Goal: Information Seeking & Learning: Learn about a topic

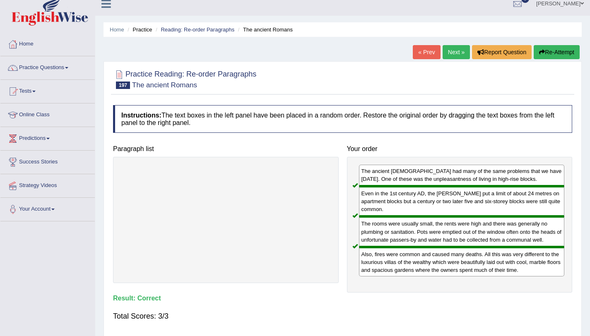
scroll to position [7, 0]
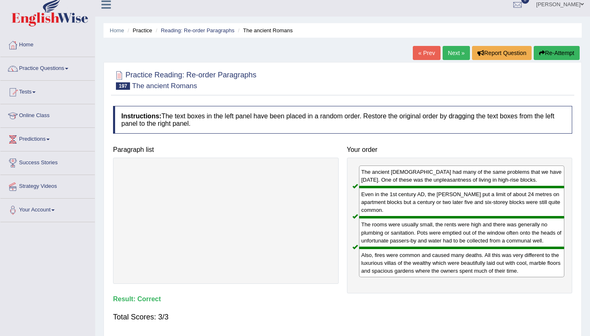
click at [457, 50] on link "Next »" at bounding box center [456, 53] width 27 height 14
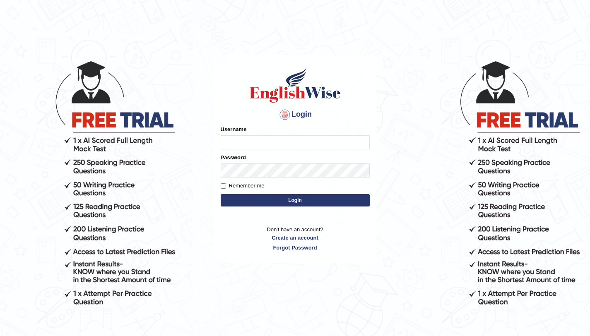
type input "amandeep73"
click at [294, 203] on button "Login" at bounding box center [295, 200] width 149 height 12
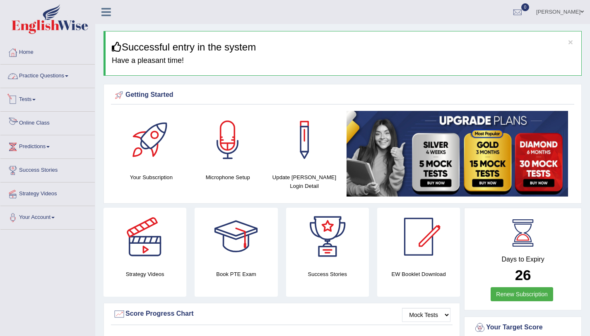
click at [58, 74] on link "Practice Questions" at bounding box center [47, 75] width 94 height 21
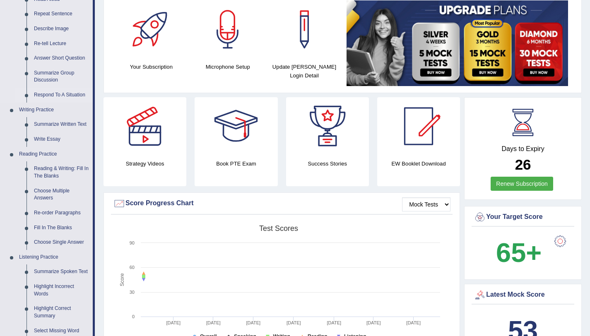
scroll to position [111, 0]
click at [51, 172] on link "Reading & Writing: Fill In The Blanks" at bounding box center [61, 172] width 63 height 22
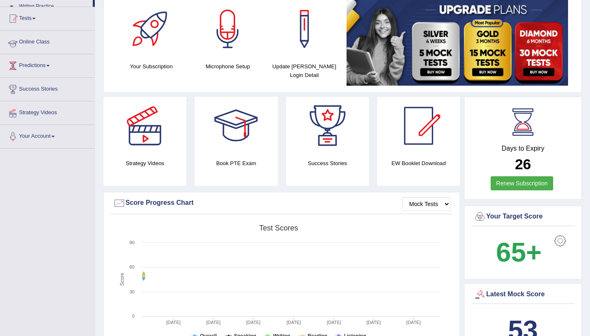
scroll to position [133, 0]
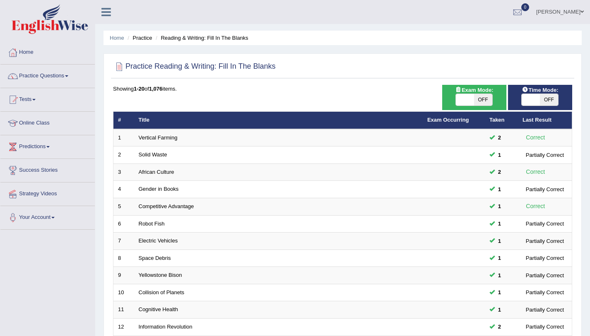
click at [548, 99] on span "OFF" at bounding box center [549, 100] width 18 height 12
checkbox input "true"
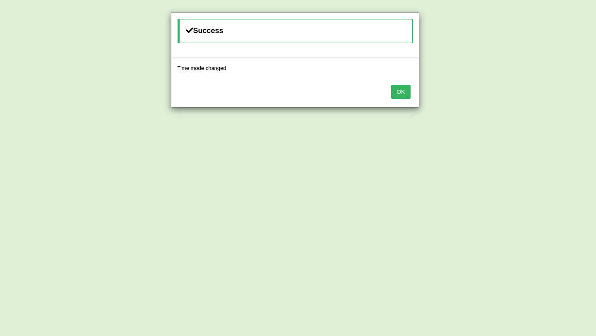
click at [401, 93] on button "OK" at bounding box center [400, 92] width 19 height 14
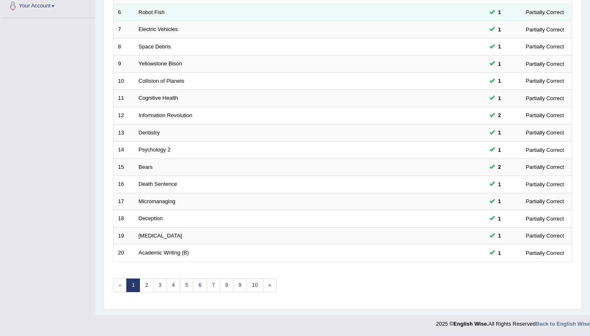
scroll to position [212, 0]
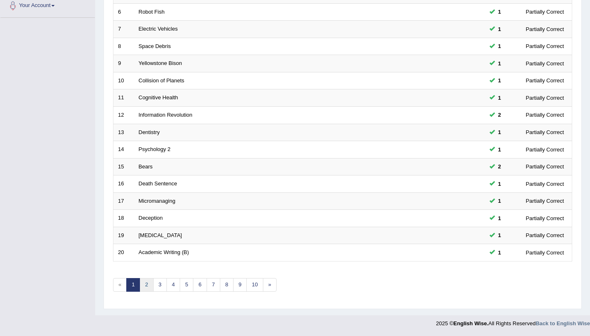
click at [147, 286] on link "2" at bounding box center [147, 285] width 14 height 14
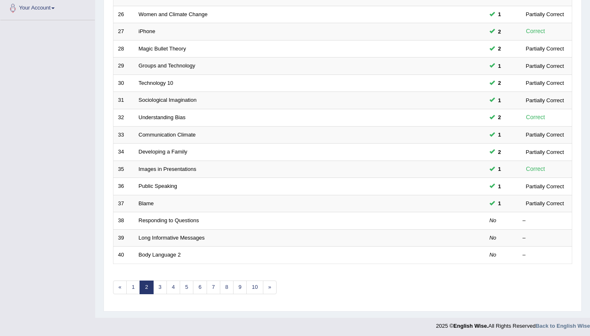
scroll to position [212, 0]
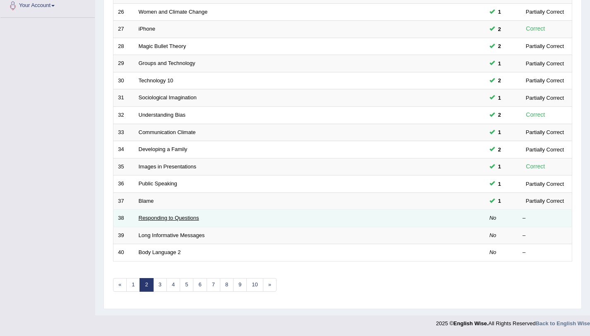
click at [178, 220] on link "Responding to Questions" at bounding box center [169, 218] width 60 height 6
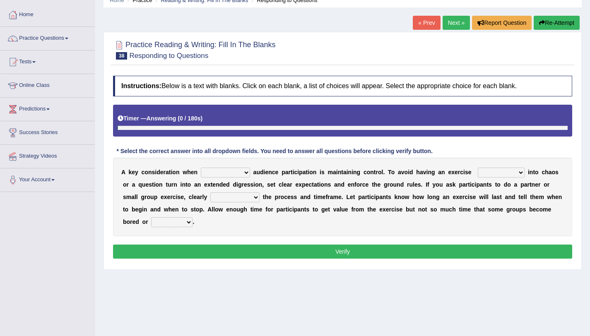
scroll to position [50, 0]
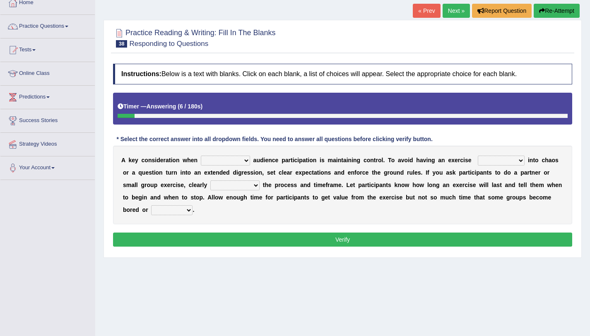
click at [222, 162] on select "incorporating increasing incurring indicating" at bounding box center [225, 161] width 49 height 10
select select "increasing"
click at [201, 156] on select "incorporating increasing incurring indicating" at bounding box center [225, 161] width 49 height 10
click at [480, 161] on select "deteriorate determine deliver demonstrate" at bounding box center [501, 161] width 47 height 10
select select "determine"
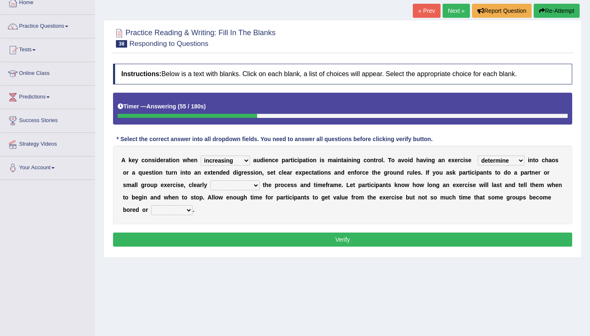
click at [478, 156] on select "deteriorate determine deliver demonstrate" at bounding box center [501, 161] width 47 height 10
click at [227, 184] on select "communicate confirm accumulate commit" at bounding box center [234, 186] width 49 height 10
click at [210, 181] on select "communicate confirm accumulate commit" at bounding box center [234, 186] width 49 height 10
click at [255, 186] on select "communicate confirm accumulate commit" at bounding box center [234, 186] width 49 height 10
select select "communicate"
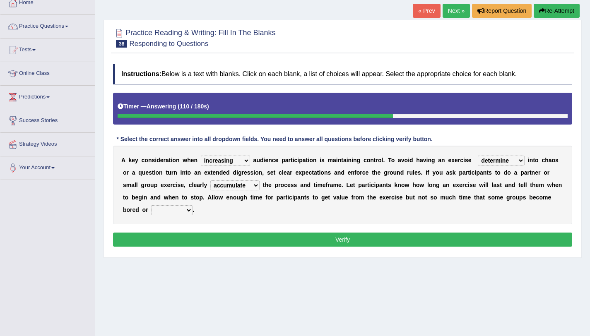
click at [210, 181] on select "communicate confirm accumulate commit" at bounding box center [234, 186] width 49 height 10
click at [170, 213] on select "destroyed distracted disobeyed divided" at bounding box center [171, 210] width 41 height 10
select select "distracted"
click at [151, 205] on select "destroyed distracted disobeyed divided" at bounding box center [171, 210] width 41 height 10
click at [331, 239] on button "Verify" at bounding box center [342, 240] width 459 height 14
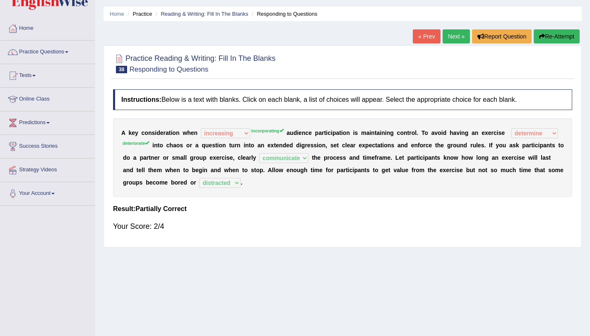
scroll to position [24, 0]
click at [454, 40] on link "Next »" at bounding box center [456, 37] width 27 height 14
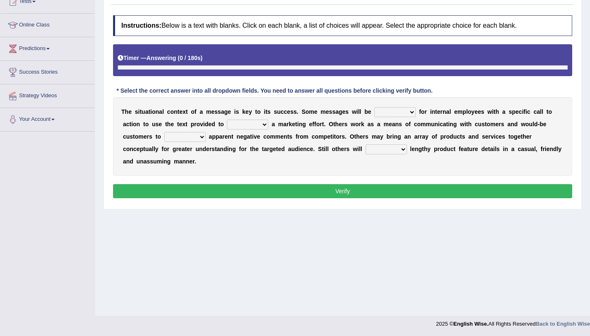
scroll to position [99, 0]
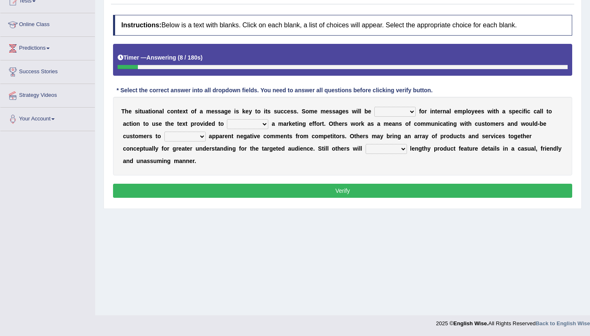
click at [387, 111] on select "targeted varied marketed parted" at bounding box center [394, 112] width 41 height 10
select select "targeted"
click at [374, 107] on select "targeted varied marketed parted" at bounding box center [394, 112] width 41 height 10
click at [241, 124] on select "extract exceed expand export" at bounding box center [247, 124] width 41 height 10
select select "expand"
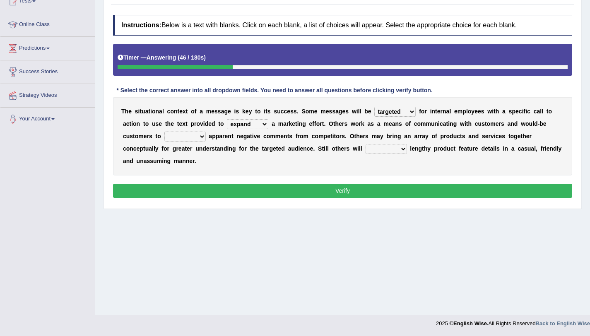
click at [227, 119] on select "extract exceed expand export" at bounding box center [247, 124] width 41 height 10
click at [390, 112] on select "targeted varied marketed parted" at bounding box center [394, 112] width 41 height 10
select select "marketed"
click at [374, 107] on select "targeted varied marketed parted" at bounding box center [394, 112] width 41 height 10
click at [177, 138] on select "rebut rebel review reboot" at bounding box center [184, 137] width 41 height 10
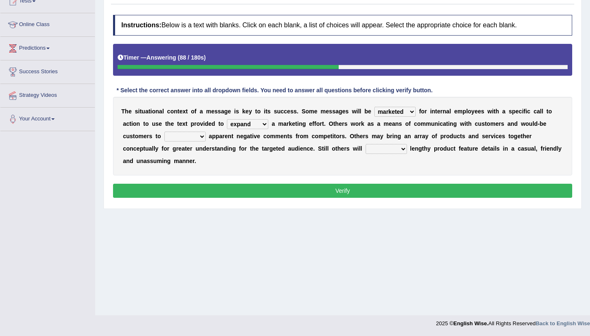
select select "review"
click at [164, 132] on select "rebut rebel review reboot" at bounding box center [184, 137] width 41 height 10
click at [380, 149] on select "deliver delay delight delegate" at bounding box center [386, 149] width 41 height 10
select select "deliver"
click at [366, 144] on select "deliver delay delight delegate" at bounding box center [386, 149] width 41 height 10
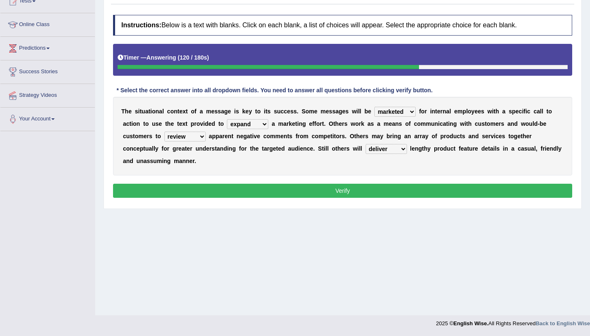
click at [359, 196] on button "Verify" at bounding box center [342, 191] width 459 height 14
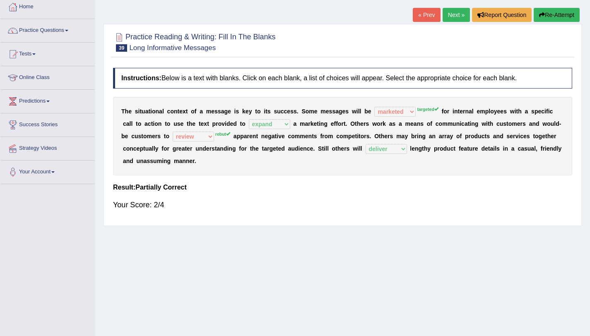
scroll to position [45, 0]
click at [403, 119] on div "T h e s i t u a t i o n a l c o n t e x t o f a m e s s a g e i s k e y t o i t…" at bounding box center [342, 136] width 459 height 79
click at [403, 118] on div "T h e s i t u a t i o n a l c o n t e x t o f a m e s s a g e i s k e y t o i t…" at bounding box center [342, 136] width 459 height 79
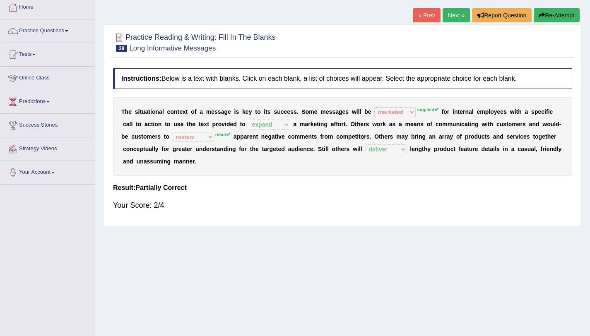
click at [454, 20] on link "Next »" at bounding box center [456, 15] width 27 height 14
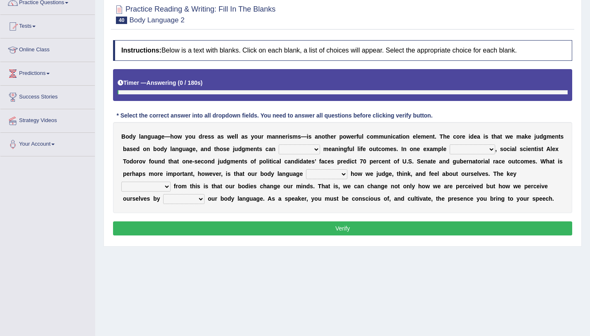
scroll to position [74, 0]
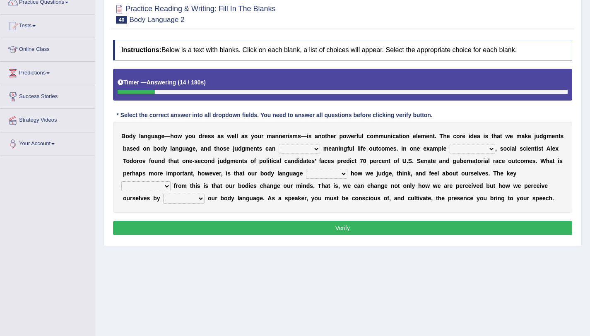
click at [289, 150] on select "predict preserve prevent prepare" at bounding box center [299, 149] width 41 height 10
select select "predict"
click at [279, 144] on select "predict preserve prevent prepare" at bounding box center [299, 149] width 41 height 10
click at [307, 151] on select "predict preserve prevent prepare" at bounding box center [299, 149] width 41 height 10
click at [414, 156] on div "B o d y l a n g u a g e — h o w y o u d r e s s a s w e l l a s y o u r m a n n…" at bounding box center [342, 167] width 459 height 91
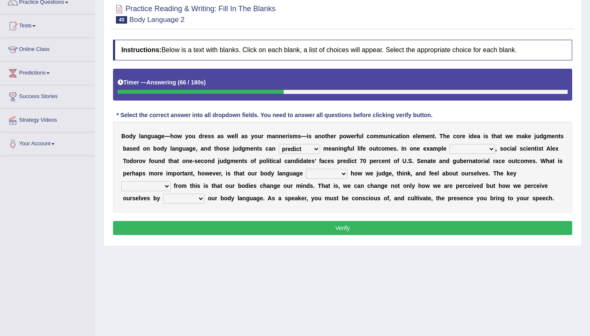
click at [478, 149] on select "citing having cited to be cited cited" at bounding box center [473, 149] width 46 height 10
select select "citing"
click at [450, 144] on select "citing having cited to be cited cited" at bounding box center [473, 149] width 46 height 10
click at [479, 152] on select "citing having cited to be cited cited" at bounding box center [473, 149] width 46 height 10
click at [262, 160] on b "p" at bounding box center [261, 161] width 4 height 7
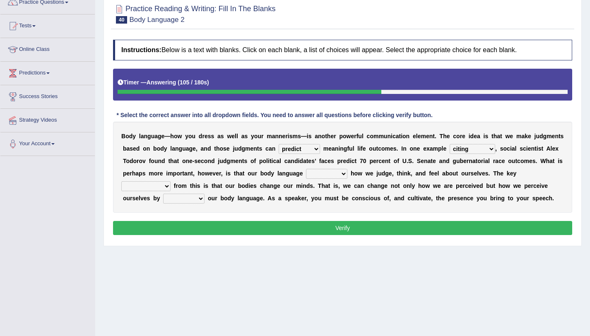
click at [314, 174] on select "refrains reflects refers refreshes" at bounding box center [326, 174] width 41 height 10
click at [306, 169] on select "refrains reflects refers refreshes" at bounding box center [326, 174] width 41 height 10
click at [331, 176] on select "refrains reflects refers refreshes" at bounding box center [326, 174] width 41 height 10
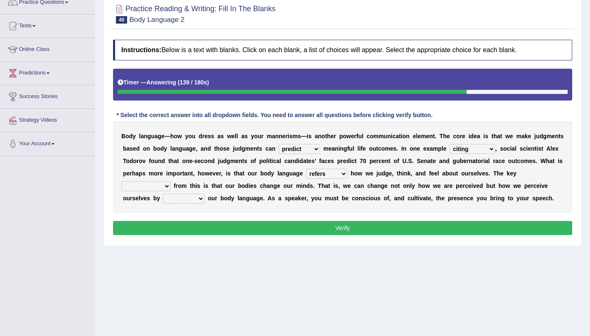
select select "reflects"
click at [306, 169] on select "refrains reflects refers refreshes" at bounding box center [326, 174] width 41 height 10
click at [141, 186] on select "drawback breakthrough takeaway takeoff" at bounding box center [145, 186] width 49 height 10
select select "breakthrough"
click at [121, 181] on select "drawback breakthrough takeaway takeoff" at bounding box center [145, 186] width 49 height 10
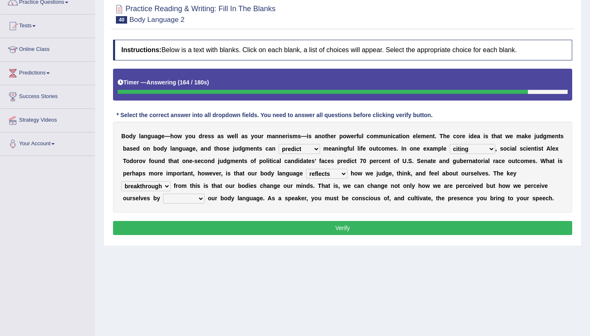
click at [190, 201] on select "enacting enabling making managing" at bounding box center [183, 199] width 41 height 10
select select "managing"
click at [163, 194] on select "enacting enabling making managing" at bounding box center [183, 199] width 41 height 10
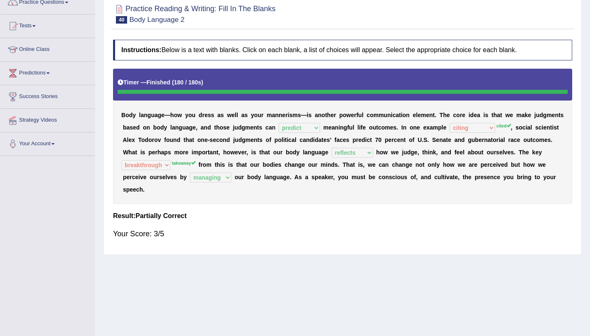
click at [494, 123] on div "B o d y l a n g u a g e — h o w y o u d r e s s a s w e l l a s y o u r m a n n…" at bounding box center [342, 136] width 459 height 135
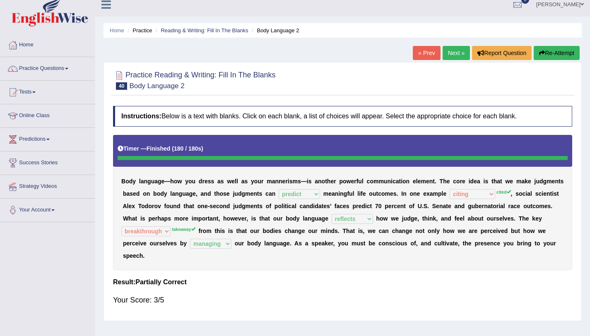
scroll to position [7, 0]
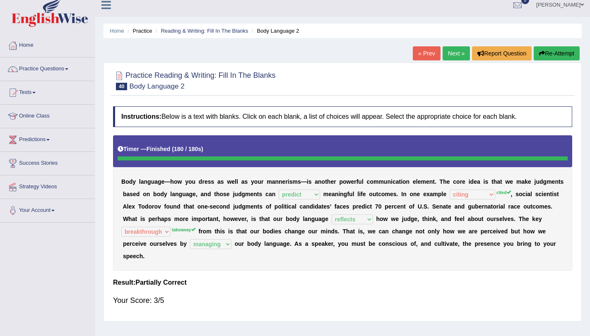
click at [459, 58] on link "Next »" at bounding box center [456, 53] width 27 height 14
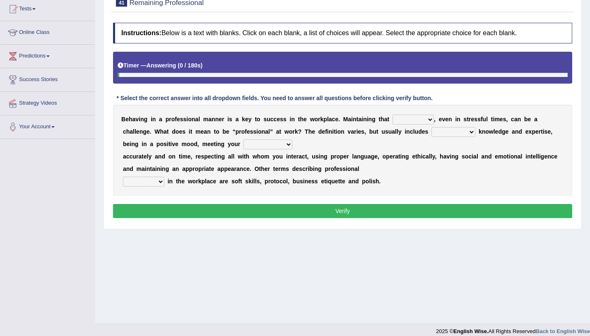
scroll to position [91, 0]
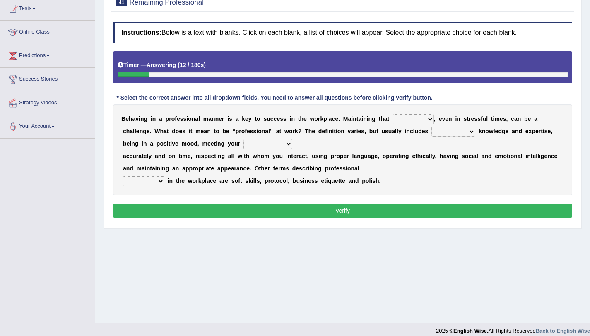
click at [396, 119] on select "demand domain direction demeanor" at bounding box center [413, 119] width 41 height 10
select select "domain"
click at [393, 114] on select "demand domain direction demeanor" at bounding box center [413, 119] width 41 height 10
click at [449, 132] on select "possessing appraising processing assessing" at bounding box center [454, 132] width 44 height 10
select select "assessing"
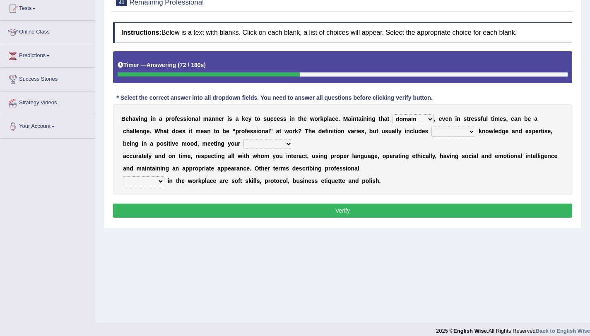
click at [432, 127] on select "possessing appraising processing assessing" at bounding box center [454, 132] width 44 height 10
click at [265, 144] on select "opportunities occupations observations obligations" at bounding box center [268, 144] width 49 height 10
select select "obligations"
click at [244, 139] on select "opportunities occupations observations obligations" at bounding box center [268, 144] width 49 height 10
click at [139, 181] on select "conduct contact condition contract" at bounding box center [143, 181] width 41 height 10
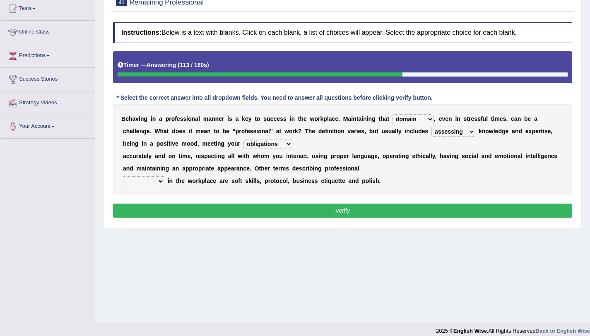
select select "contact"
click at [123, 176] on select "conduct contact condition contract" at bounding box center [143, 181] width 41 height 10
click at [238, 212] on button "Verify" at bounding box center [342, 211] width 459 height 14
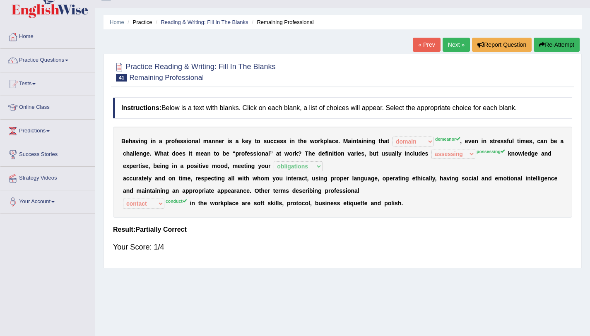
scroll to position [15, 0]
click at [557, 48] on button "Re-Attempt" at bounding box center [557, 45] width 46 height 14
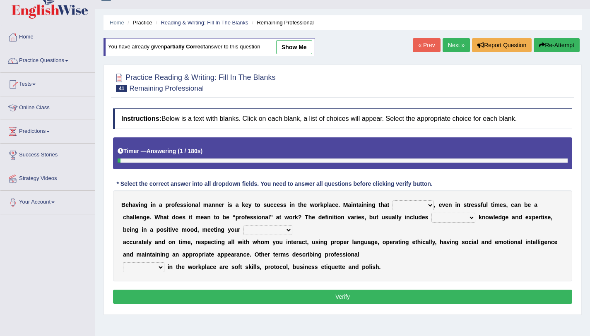
click at [415, 204] on select "demand domain direction demeanor" at bounding box center [413, 205] width 41 height 10
click at [465, 218] on select "possessing appraising processing assessing" at bounding box center [454, 218] width 44 height 10
select select "possessing"
click at [432, 213] on select "possessing appraising processing assessing" at bounding box center [454, 218] width 44 height 10
click at [157, 264] on select "conduct contact condition contract" at bounding box center [143, 268] width 41 height 10
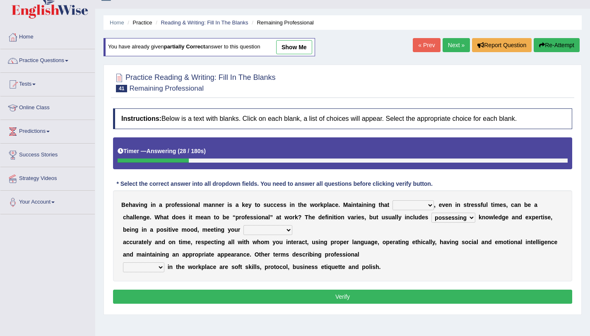
click at [279, 233] on select "opportunities occupations observations obligations" at bounding box center [268, 230] width 49 height 10
select select "obligations"
click at [244, 225] on select "opportunities occupations observations obligations" at bounding box center [268, 230] width 49 height 10
click at [396, 213] on div "B e h a v i n g i n a p r o f e s s i o n a l m a n n e r i s a k e y t o s u c…" at bounding box center [342, 236] width 459 height 91
click at [408, 205] on select "demand domain direction demeanor" at bounding box center [413, 205] width 41 height 10
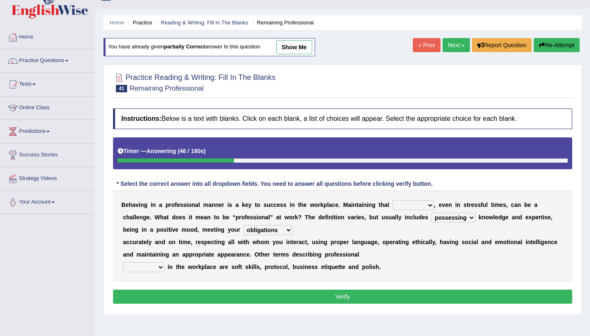
select select "demeanor"
click at [393, 200] on select "demand domain direction demeanor" at bounding box center [413, 205] width 41 height 10
click at [153, 266] on select "conduct contact condition contract" at bounding box center [143, 268] width 41 height 10
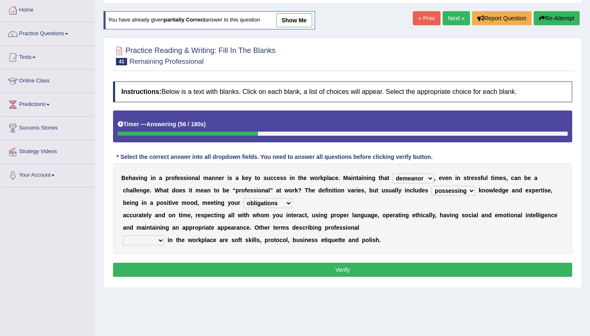
scroll to position [43, 0]
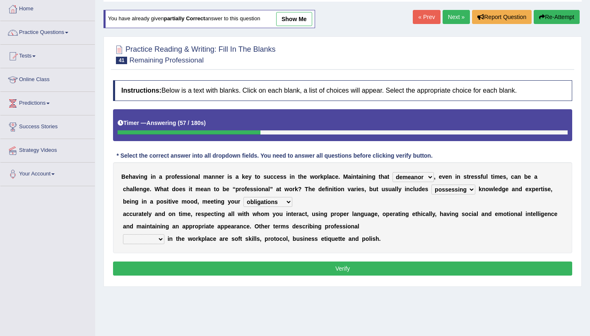
click at [163, 243] on select "conduct contact condition contract" at bounding box center [143, 239] width 41 height 10
select select "condition"
click at [123, 234] on select "conduct contact condition contract" at bounding box center [143, 239] width 41 height 10
click at [320, 275] on button "Verify" at bounding box center [342, 269] width 459 height 14
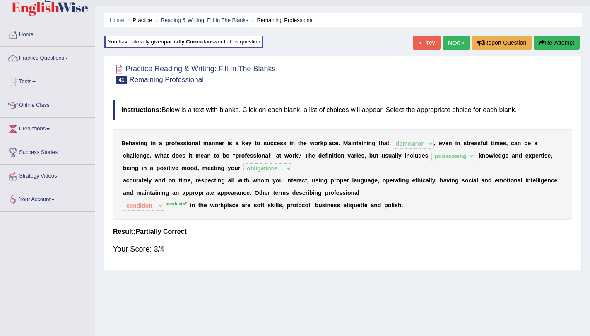
scroll to position [0, 0]
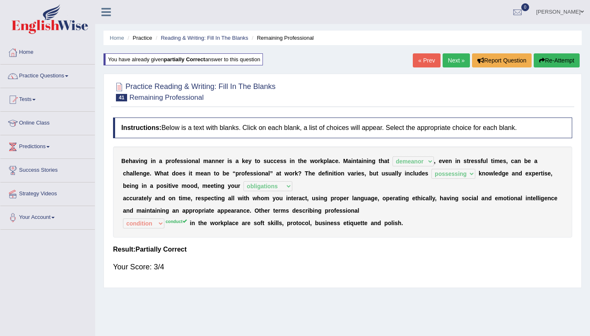
click at [449, 64] on link "Next »" at bounding box center [456, 60] width 27 height 14
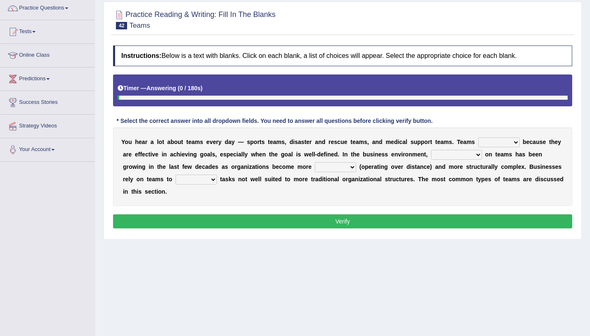
scroll to position [69, 0]
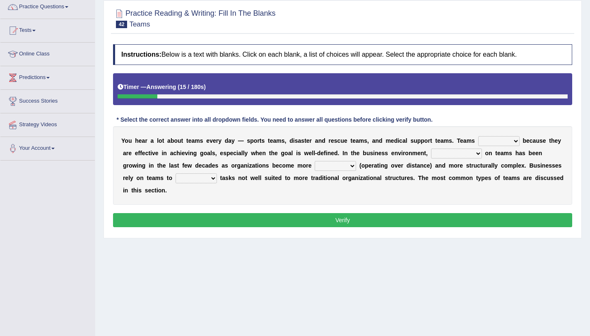
click at [483, 142] on select "exert extend express exist" at bounding box center [498, 141] width 41 height 10
select select "exist"
click at [478, 136] on select "exert extend express exist" at bounding box center [498, 141] width 41 height 10
click at [442, 154] on select "reliability reliance realization independence" at bounding box center [456, 154] width 51 height 10
select select "reliability"
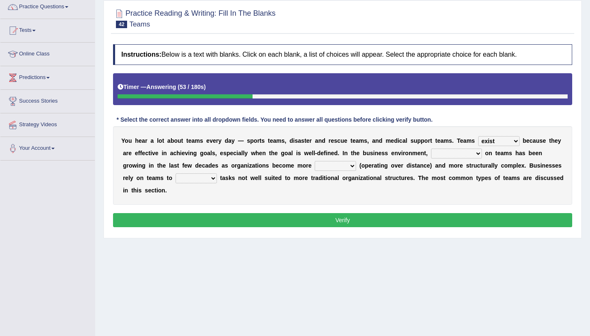
click at [431, 149] on select "reliability reliance realization independence" at bounding box center [456, 154] width 51 height 10
click at [331, 164] on select "authentic virtual simplified veritable" at bounding box center [335, 166] width 41 height 10
select select "virtual"
click at [315, 161] on select "authentic virtual simplified veritable" at bounding box center [335, 166] width 41 height 10
click at [189, 180] on select "perform possess compare conform" at bounding box center [196, 179] width 41 height 10
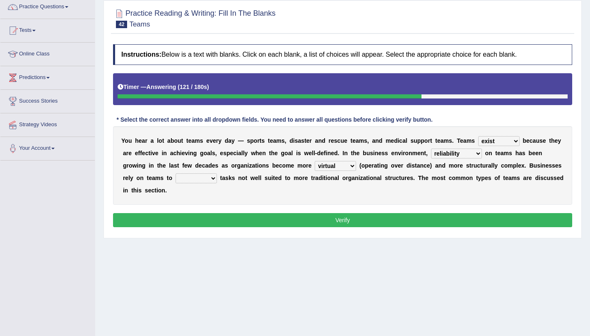
select select "compare"
click at [176, 174] on select "perform possess compare conform" at bounding box center [196, 179] width 41 height 10
click at [197, 181] on select "perform possess compare conform" at bounding box center [196, 179] width 41 height 10
click at [321, 224] on button "Verify" at bounding box center [342, 220] width 459 height 14
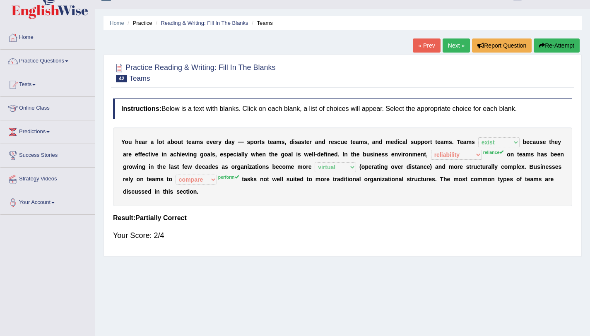
scroll to position [14, 0]
click at [456, 48] on link "Next »" at bounding box center [456, 46] width 27 height 14
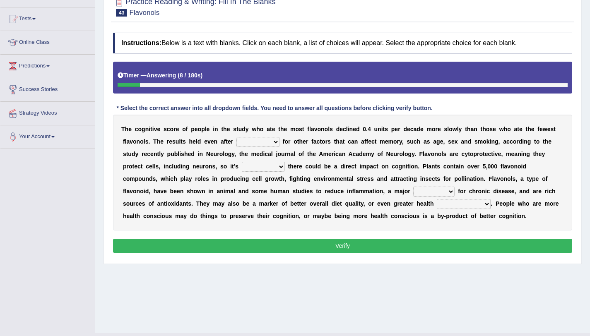
click at [247, 145] on select "consulting adjusting automating advertising" at bounding box center [258, 142] width 43 height 10
select select "consulting"
click at [237, 137] on select "consulting adjusting automating advertising" at bounding box center [258, 142] width 43 height 10
click at [268, 166] on select "irresistible purposeful plausible detrimental" at bounding box center [263, 167] width 43 height 10
select select "purposeful"
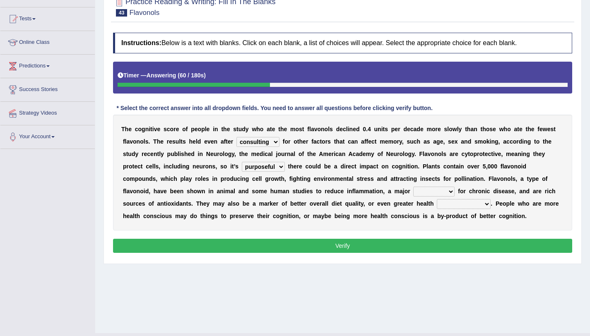
click at [242, 162] on select "irresistible purposeful plausible detrimental" at bounding box center [263, 167] width 43 height 10
click at [276, 166] on select "irresistible purposeful plausible detrimental" at bounding box center [263, 167] width 43 height 10
click at [413, 191] on select "nuance module fact trigger" at bounding box center [433, 192] width 41 height 10
select select "nuance"
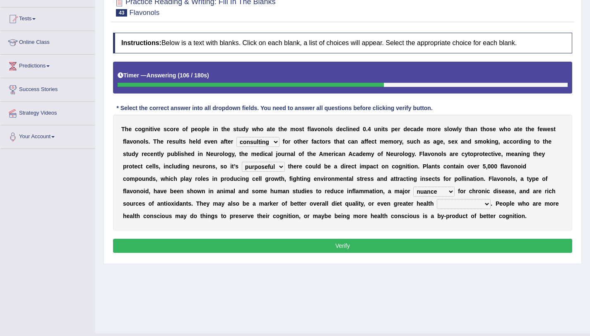
click at [413, 187] on select "nuance module fact trigger" at bounding box center [433, 192] width 41 height 10
click at [437, 204] on select "intervention cognition protection consciousness" at bounding box center [464, 204] width 54 height 10
select select "protection"
click at [437, 199] on select "intervention cognition protection consciousness" at bounding box center [464, 204] width 54 height 10
click at [433, 245] on button "Verify" at bounding box center [342, 246] width 459 height 14
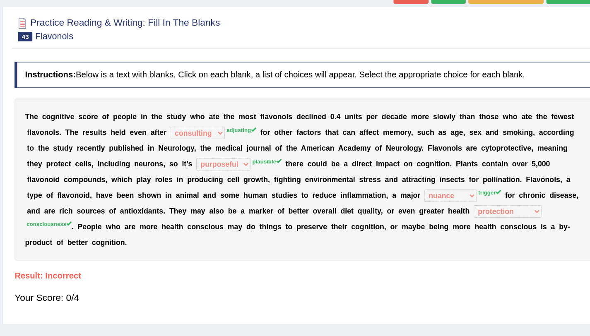
scroll to position [53, 0]
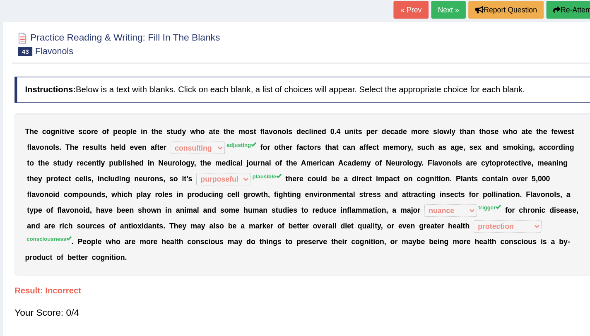
click at [453, 12] on link "Next »" at bounding box center [456, 8] width 27 height 14
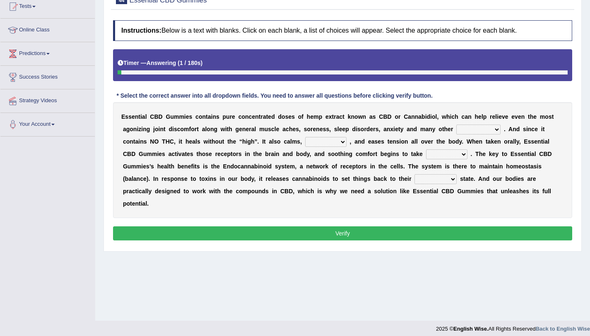
scroll to position [99, 0]
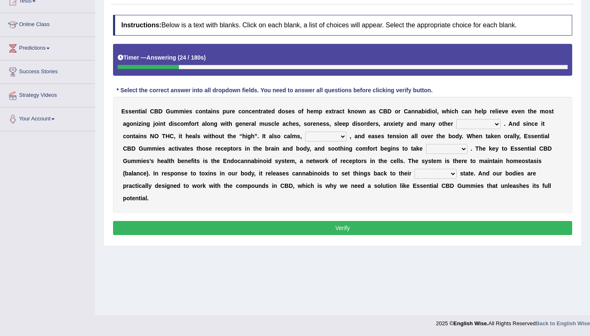
click at [470, 123] on select "pains phenomena poisons ailments" at bounding box center [478, 124] width 44 height 10
select select "pains"
click at [456, 119] on select "pains phenomena poisons ailments" at bounding box center [478, 124] width 44 height 10
click at [315, 135] on select "excites relaxes cures digests" at bounding box center [325, 137] width 41 height 10
select select "relaxes"
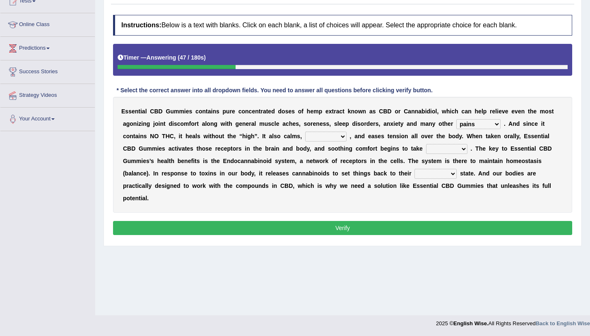
click at [305, 132] on select "excites relaxes cures digests" at bounding box center [325, 137] width 41 height 10
click at [439, 149] on select "it formation in form" at bounding box center [446, 149] width 41 height 10
select select "formation"
click at [426, 144] on select "it formation in form" at bounding box center [446, 149] width 41 height 10
click at [432, 174] on select "new next substantial natural" at bounding box center [436, 174] width 42 height 10
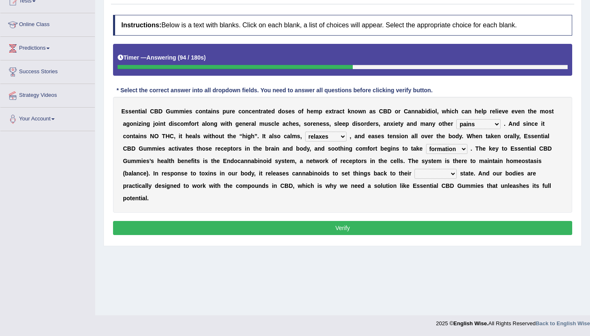
select select "natural"
click at [415, 169] on select "new next substantial natural" at bounding box center [436, 174] width 42 height 10
click at [442, 222] on button "Verify" at bounding box center [342, 228] width 459 height 14
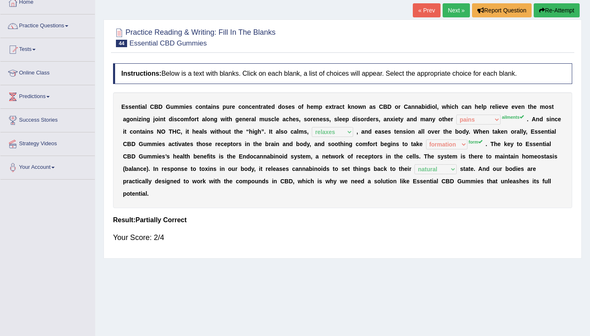
scroll to position [48, 0]
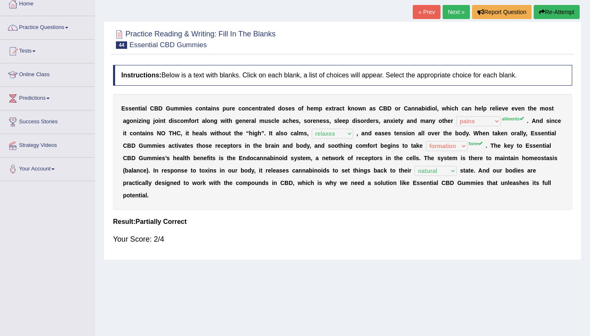
click at [456, 12] on link "Next »" at bounding box center [456, 12] width 27 height 14
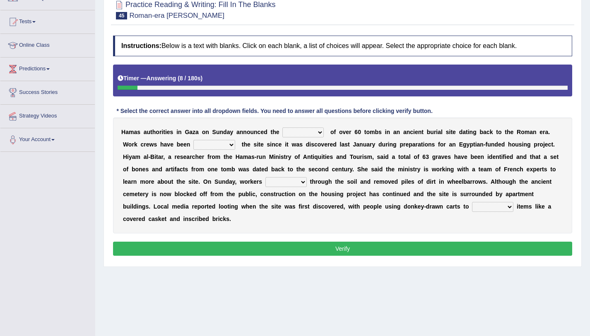
click at [296, 131] on select "downturn discovery creation disability" at bounding box center [302, 133] width 41 height 10
select select "discovery"
click at [282, 128] on select "downturn discovery creation disability" at bounding box center [302, 133] width 41 height 10
click at [202, 144] on select "destroying heralding excavating founding" at bounding box center [214, 145] width 42 height 10
select select "excavating"
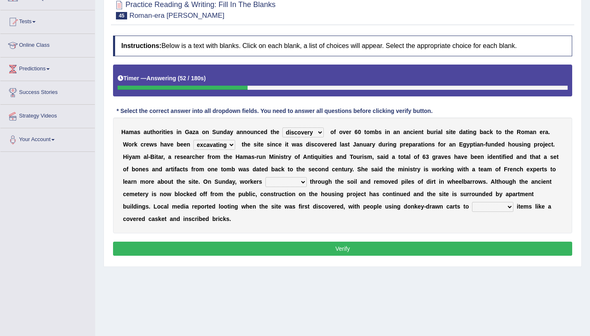
click at [193, 140] on select "destroying heralding excavating founding" at bounding box center [214, 145] width 42 height 10
click at [273, 183] on select "irritated mimicked sifted sipped" at bounding box center [286, 182] width 41 height 10
select select "sifted"
click at [266, 177] on select "irritated mimicked sifted sipped" at bounding box center [286, 182] width 41 height 10
click at [480, 207] on select "haul away go away pull back cheer up" at bounding box center [492, 207] width 41 height 10
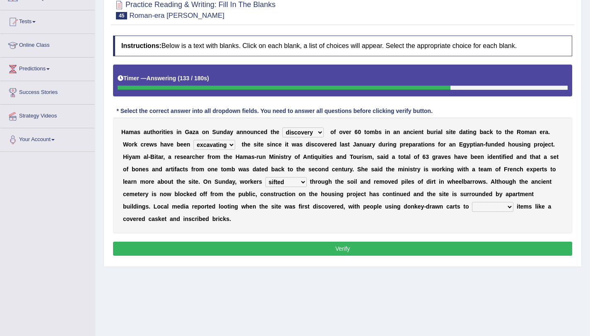
select select "pull back"
click at [472, 202] on select "haul away go away pull back cheer up" at bounding box center [492, 207] width 41 height 10
click at [460, 253] on button "Verify" at bounding box center [342, 249] width 459 height 14
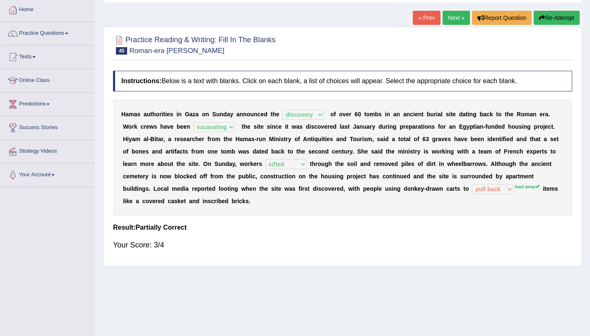
scroll to position [42, 0]
click at [454, 17] on link "Next »" at bounding box center [456, 18] width 27 height 14
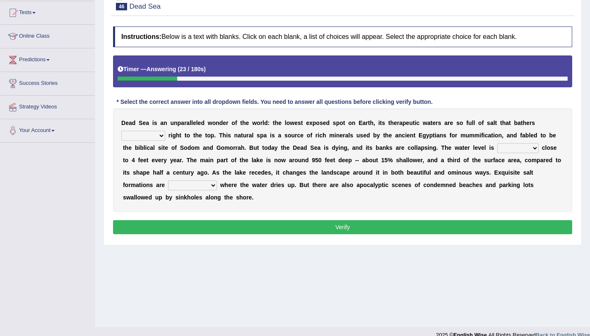
click at [142, 139] on select "float reconstruct sink assert" at bounding box center [143, 136] width 44 height 10
select select "float"
click at [121, 131] on select "float reconstruct sink assert" at bounding box center [143, 136] width 44 height 10
click at [508, 151] on select "dropping paralleling rising keeping" at bounding box center [517, 148] width 41 height 10
select select "rising"
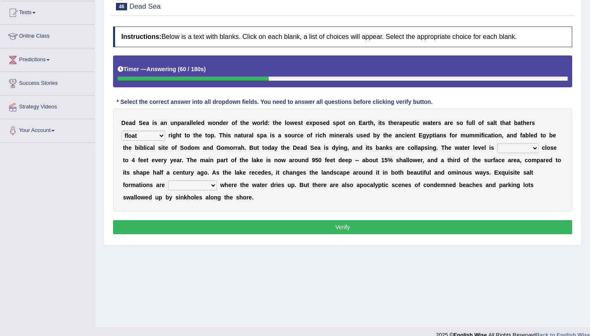
click at [497, 143] on select "dropping paralleling rising keeping" at bounding box center [517, 148] width 41 height 10
click at [508, 150] on select "dropping paralleling rising keeping" at bounding box center [517, 148] width 41 height 10
click at [172, 186] on select "overwhelmed conserved enhanced revealed" at bounding box center [192, 186] width 49 height 10
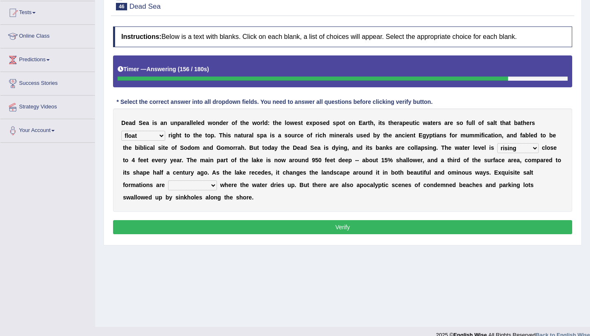
select select "enhanced"
click at [168, 181] on select "overwhelmed conserved enhanced revealed" at bounding box center [192, 186] width 49 height 10
click at [200, 188] on select "overwhelmed conserved enhanced revealed" at bounding box center [192, 186] width 49 height 10
click at [168, 181] on select "overwhelmed conserved enhanced revealed" at bounding box center [192, 186] width 49 height 10
click at [200, 188] on select "overwhelmed conserved enhanced revealed" at bounding box center [192, 186] width 49 height 10
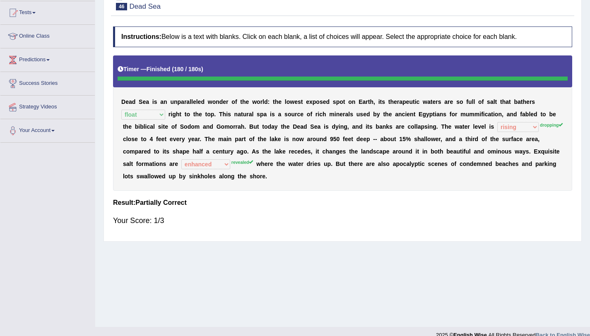
click at [218, 171] on div "D e a d S e a i s a n u n p a r a l l e l e d w o n d e r o f t h e w o r l d :…" at bounding box center [342, 123] width 459 height 135
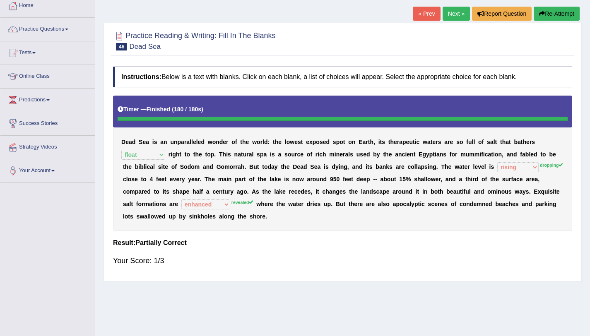
scroll to position [46, 0]
click at [459, 13] on link "Next »" at bounding box center [456, 14] width 27 height 14
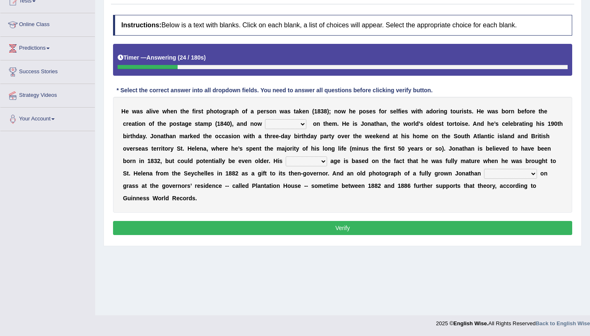
click at [276, 124] on select "appeals appears distracts associates" at bounding box center [285, 124] width 41 height 10
select select "appears"
click at [265, 119] on select "appeals appears distracts associates" at bounding box center [285, 124] width 41 height 10
click at [297, 162] on select "accurate excellent extreme estimated" at bounding box center [306, 162] width 41 height 10
select select "estimated"
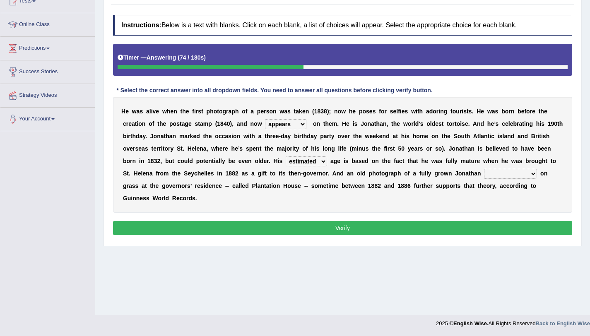
click at [286, 157] on select "accurate excellent extreme estimated" at bounding box center [306, 162] width 41 height 10
click at [309, 162] on select "accurate excellent extreme estimated" at bounding box center [306, 162] width 41 height 10
click at [498, 175] on select "grabbing grazing eavesdropping gradating" at bounding box center [510, 174] width 53 height 10
select select "grabbing"
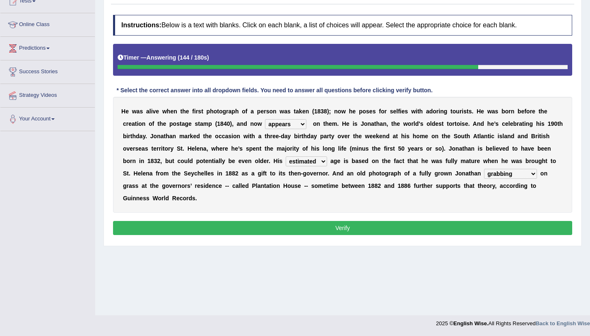
click at [484, 169] on select "grabbing grazing eavesdropping gradating" at bounding box center [510, 174] width 53 height 10
click at [404, 231] on button "Verify" at bounding box center [342, 228] width 459 height 14
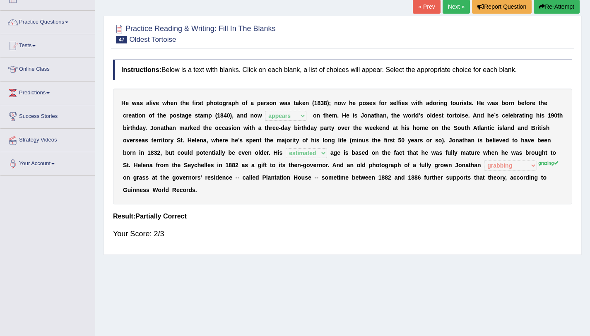
scroll to position [53, 0]
click at [448, 10] on link "Next »" at bounding box center [456, 7] width 27 height 14
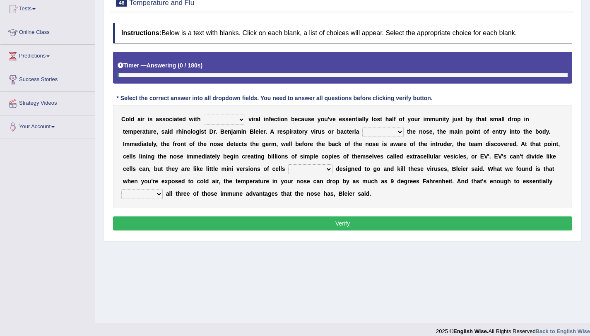
scroll to position [99, 0]
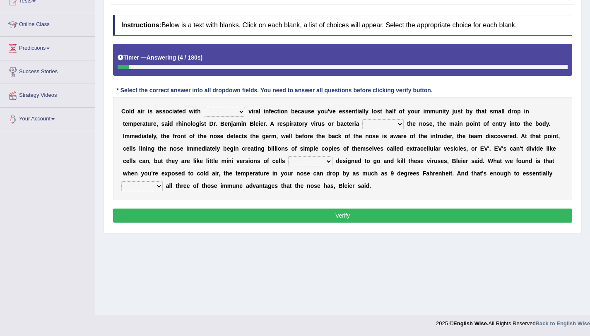
click at [218, 114] on select "increased decreased stable overrated" at bounding box center [224, 112] width 41 height 10
click at [204, 107] on select "increased decreased stable overrated" at bounding box center [224, 112] width 41 height 10
click at [212, 112] on select "increased decreased stable overrated" at bounding box center [224, 112] width 41 height 10
click at [204, 107] on select "increased decreased stable overrated" at bounding box center [224, 112] width 41 height 10
click at [213, 113] on select "increased decreased stable overrated" at bounding box center [224, 112] width 41 height 10
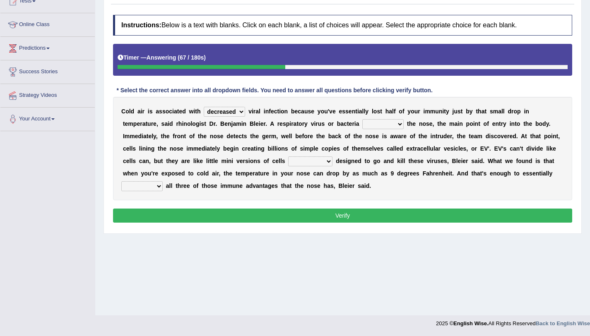
select select "increased"
click at [204, 107] on select "increased decreased stable overrated" at bounding box center [224, 112] width 41 height 10
click at [369, 126] on select "invades hurts intervenes protects" at bounding box center [382, 124] width 41 height 10
click at [362, 119] on select "invades hurts intervenes protects" at bounding box center [382, 124] width 41 height 10
click at [381, 129] on select "invades hurts intervenes protects" at bounding box center [382, 124] width 41 height 10
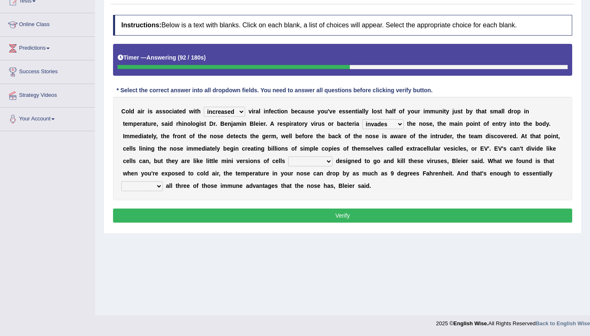
select select "intervenes"
click at [362, 119] on select "invades hurts intervenes protects" at bounding box center [382, 124] width 41 height 10
click at [303, 161] on select "suddenly responsibly specifically obtrusively" at bounding box center [310, 162] width 44 height 10
select select "responsibly"
click at [288, 157] on select "suddenly responsibly specifically obtrusively" at bounding box center [310, 162] width 44 height 10
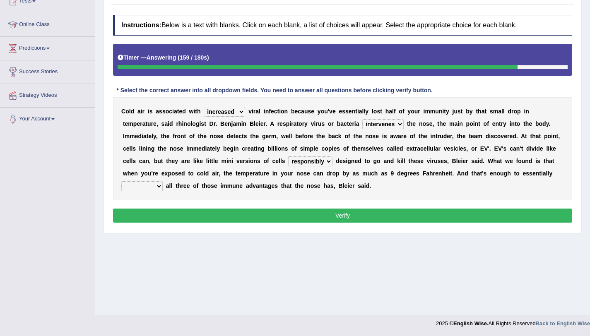
click at [132, 190] on select "work out find out knock out set out" at bounding box center [141, 186] width 41 height 10
select select "knock out"
click at [121, 181] on select "work out find out knock out set out" at bounding box center [141, 186] width 41 height 10
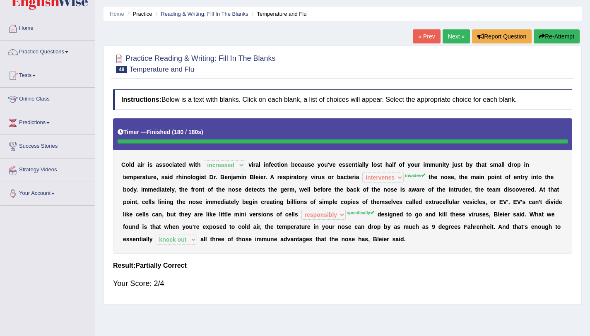
scroll to position [24, 0]
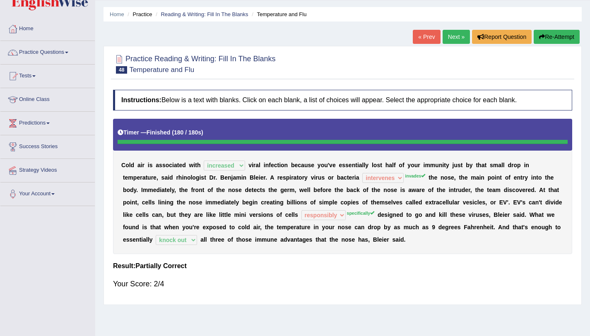
click at [447, 34] on link "Next »" at bounding box center [456, 37] width 27 height 14
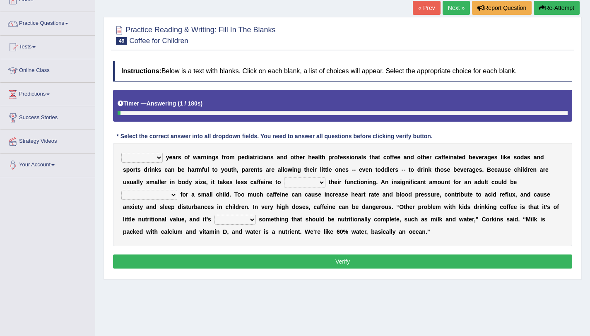
scroll to position [53, 0]
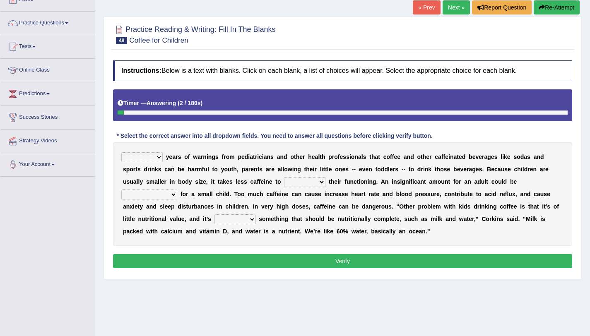
click at [154, 162] on select "Despite Instead Since Over" at bounding box center [141, 157] width 41 height 10
select select "Over"
click at [121, 152] on select "Despite Instead Since Over" at bounding box center [141, 157] width 41 height 10
click at [286, 185] on select "coexist replicate impair revert" at bounding box center [304, 182] width 41 height 10
select select "impair"
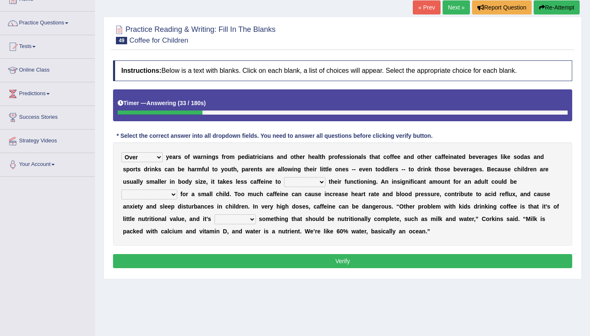
click at [284, 177] on select "coexist replicate impair revert" at bounding box center [304, 182] width 41 height 10
click at [159, 193] on select "overwhelming inconsequential groundbreaking stubborn" at bounding box center [149, 195] width 56 height 10
select select "overwhelming"
click at [121, 190] on select "overwhelming inconsequential groundbreaking stubborn" at bounding box center [149, 195] width 56 height 10
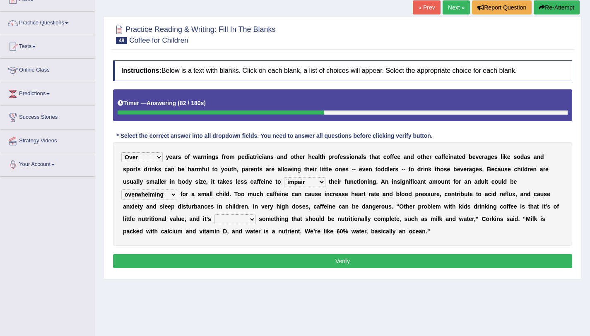
click at [220, 218] on select "changing damaging diverting replacing" at bounding box center [235, 220] width 41 height 10
click at [215, 215] on select "changing damaging diverting replacing" at bounding box center [235, 220] width 41 height 10
click at [234, 222] on select "changing damaging diverting replacing" at bounding box center [235, 220] width 41 height 10
select select "replacing"
click at [215, 215] on select "changing damaging diverting replacing" at bounding box center [235, 220] width 41 height 10
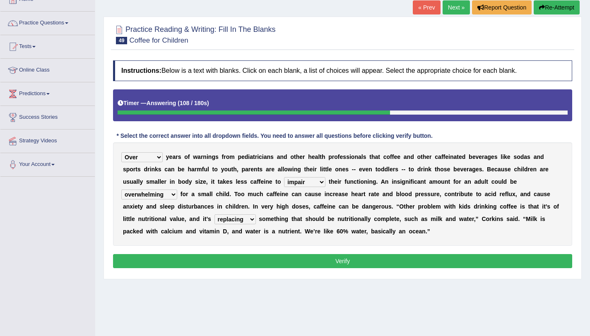
click at [304, 258] on button "Verify" at bounding box center [342, 261] width 459 height 14
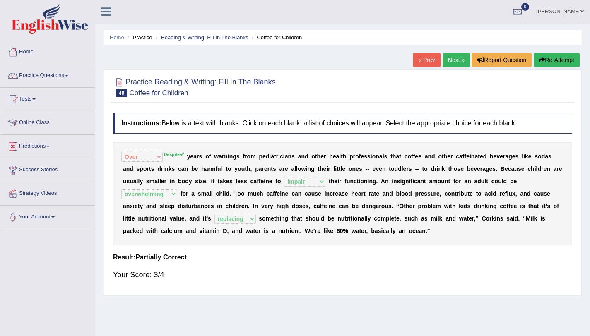
scroll to position [1, 0]
click at [447, 62] on link "Next »" at bounding box center [456, 60] width 27 height 14
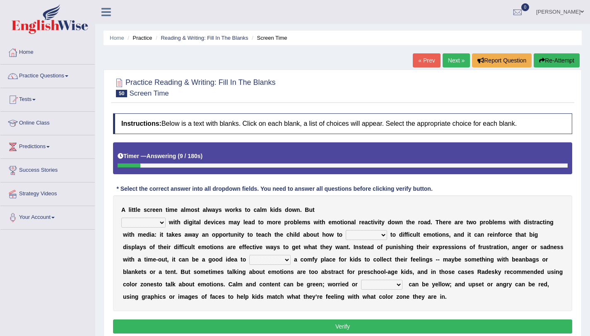
click at [154, 221] on select "consulting reminding suspending soothing" at bounding box center [143, 223] width 44 height 10
select select "suspending"
click at [121, 218] on select "consulting reminding suspending soothing" at bounding box center [143, 223] width 44 height 10
click at [161, 227] on select "consulting reminding suspending soothing" at bounding box center [143, 223] width 44 height 10
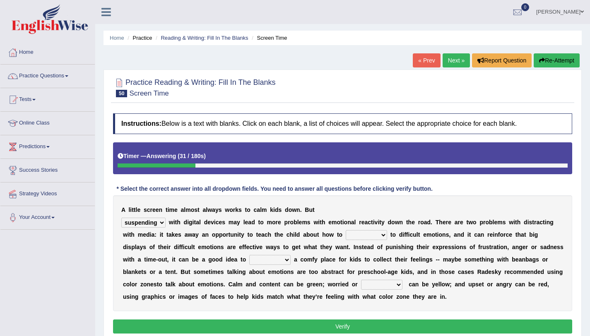
click at [354, 236] on select "comfort respond interact dominate" at bounding box center [366, 235] width 41 height 10
click at [346, 230] on select "comfort respond interact dominate" at bounding box center [366, 235] width 41 height 10
click at [376, 234] on select "comfort respond interact dominate" at bounding box center [366, 235] width 41 height 10
select select "respond"
click at [346, 230] on select "comfort respond interact dominate" at bounding box center [366, 235] width 41 height 10
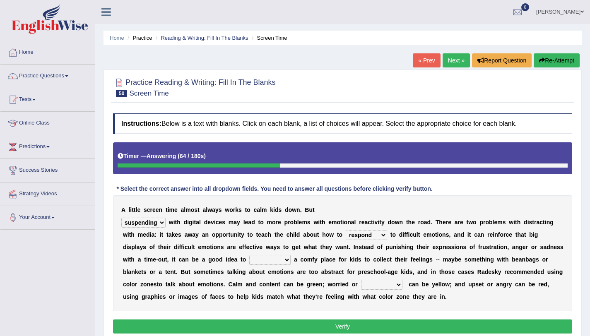
drag, startPoint x: 278, startPoint y: 249, endPoint x: 309, endPoint y: 250, distance: 31.5
click at [309, 250] on div "A l i t t l e s c r e e n t i m e a l m o s t a l w a y s w o r k s t o c a l m…" at bounding box center [342, 254] width 459 height 116
click at [357, 239] on select "comfort respond interact dominate" at bounding box center [366, 235] width 41 height 10
click at [262, 259] on select "take for set up take into set out" at bounding box center [269, 260] width 41 height 10
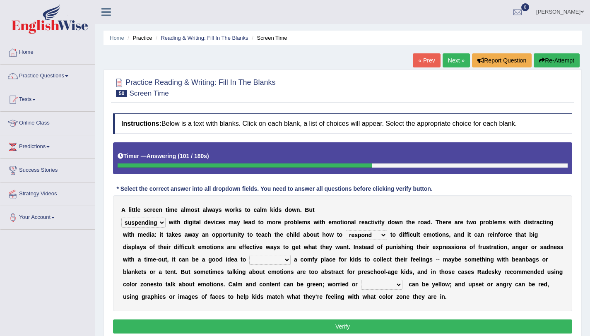
select select "set up"
click at [249, 255] on select "take for set up take into set out" at bounding box center [269, 260] width 41 height 10
click at [272, 266] on div "A l i t t l e s c r e e n t i m e a l m o s t a l w a y s w o r k s t o c a l m…" at bounding box center [342, 254] width 459 height 116
click at [279, 263] on select "take for set up take into set out" at bounding box center [269, 260] width 41 height 10
click at [367, 273] on b "e" at bounding box center [365, 272] width 3 height 7
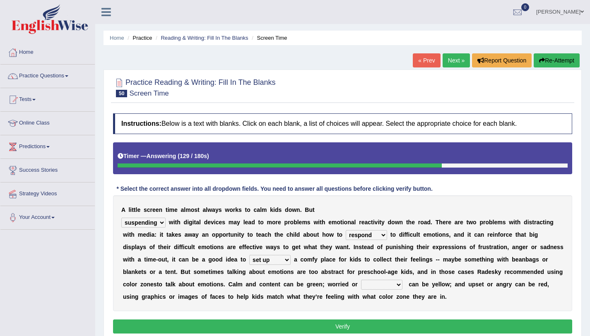
click at [285, 261] on select "take for set up take into set out" at bounding box center [269, 260] width 41 height 10
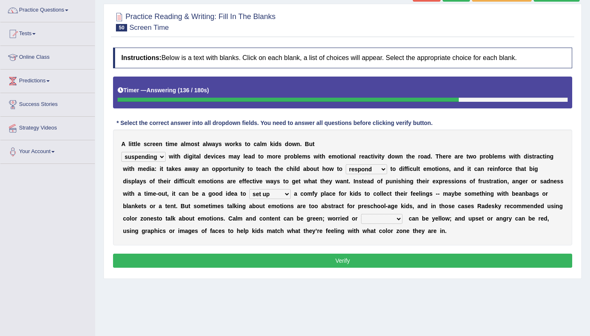
scroll to position [66, 0]
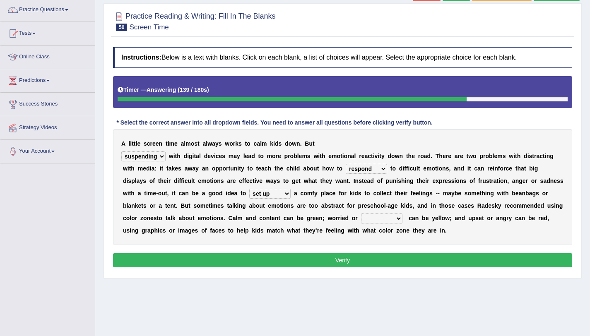
click at [363, 220] on select "agitated educated agape allocated" at bounding box center [381, 219] width 41 height 10
select select "agitated"
click at [361, 214] on select "agitated educated agape allocated" at bounding box center [381, 219] width 41 height 10
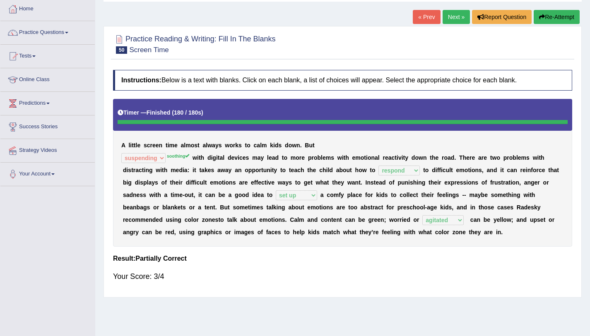
scroll to position [29, 0]
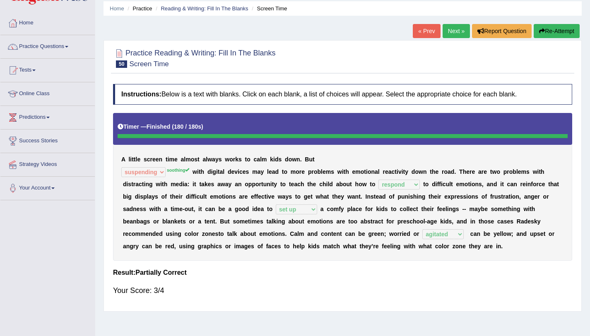
click at [453, 31] on link "Next »" at bounding box center [456, 31] width 27 height 14
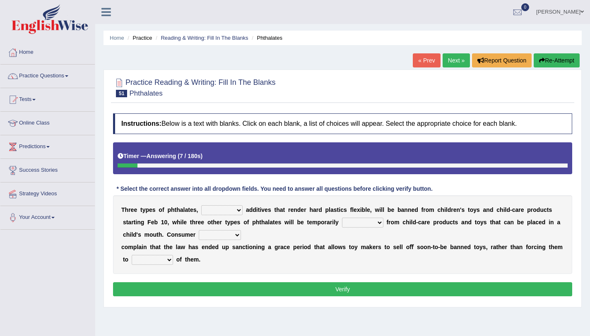
click at [212, 212] on select "nutritional legal expensive chemical" at bounding box center [221, 210] width 41 height 10
select select "chemical"
click at [201, 205] on select "nutritional legal expensive chemical" at bounding box center [221, 210] width 41 height 10
click at [341, 222] on b at bounding box center [340, 222] width 3 height 7
click at [354, 222] on select "originated collected prohibited examined" at bounding box center [362, 223] width 41 height 10
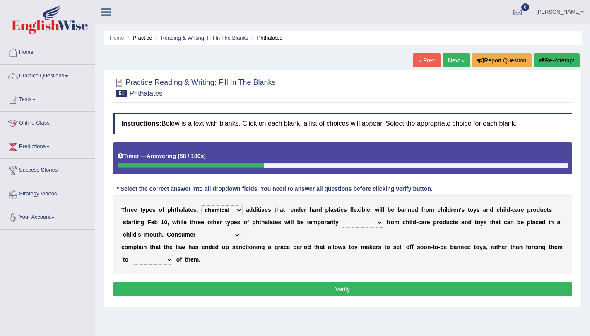
select select "prohibited"
click at [342, 218] on select "originated collected prohibited examined" at bounding box center [362, 223] width 41 height 10
click at [209, 234] on select "fellows dictators candidates advocates" at bounding box center [220, 235] width 42 height 10
select select "advocates"
click at [199, 230] on select "fellows dictators candidates advocates" at bounding box center [220, 235] width 42 height 10
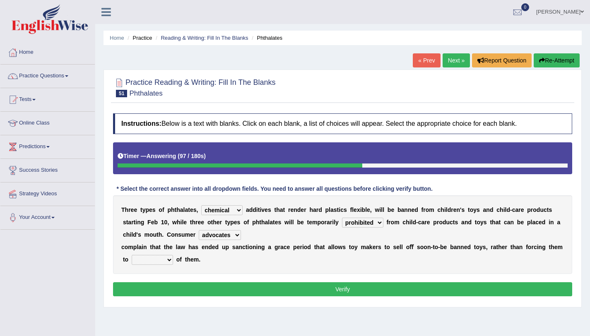
click at [150, 263] on select "deal boast deprive dispose" at bounding box center [152, 260] width 41 height 10
select select "dispose"
click at [132, 255] on select "deal boast deprive dispose" at bounding box center [152, 260] width 41 height 10
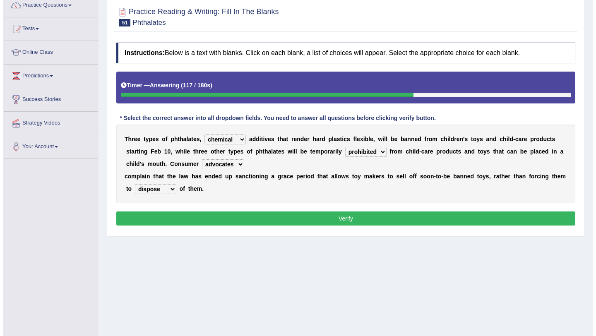
scroll to position [71, 0]
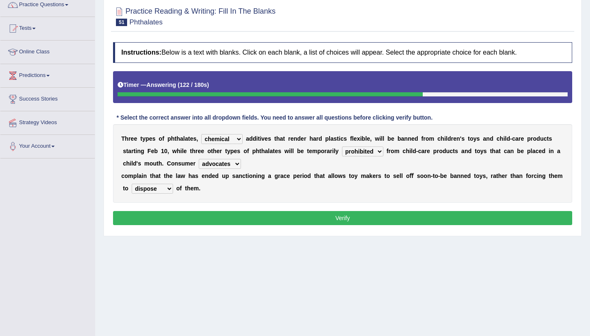
click at [165, 188] on select "deal boast deprive dispose" at bounding box center [152, 189] width 41 height 10
click at [165, 189] on select "deal boast deprive dispose" at bounding box center [152, 189] width 41 height 10
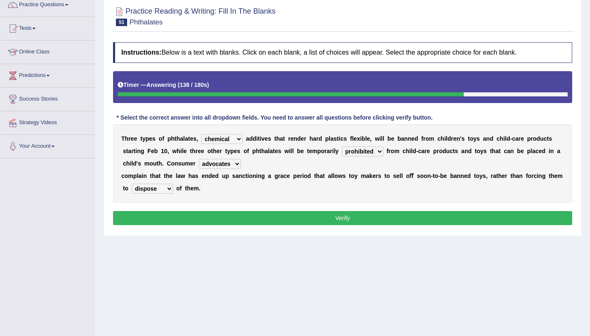
click at [165, 189] on select "deal boast deprive dispose" at bounding box center [152, 189] width 41 height 10
click at [311, 217] on button "Verify" at bounding box center [342, 218] width 459 height 14
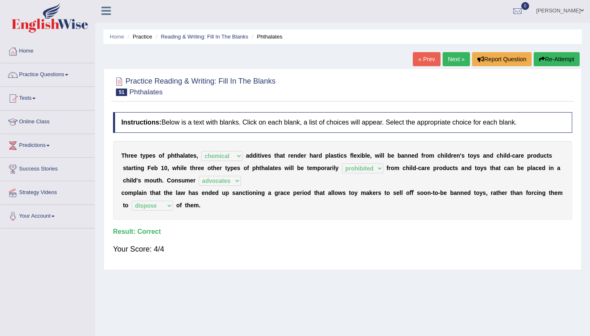
scroll to position [0, 0]
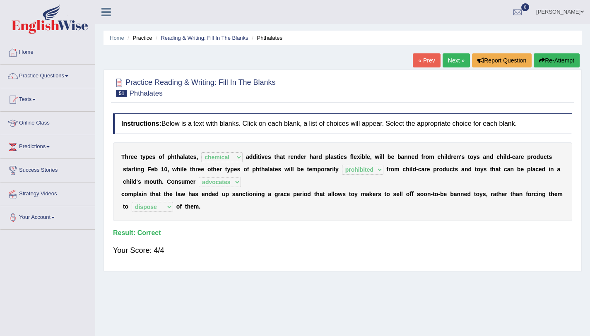
click at [451, 62] on link "Next »" at bounding box center [456, 60] width 27 height 14
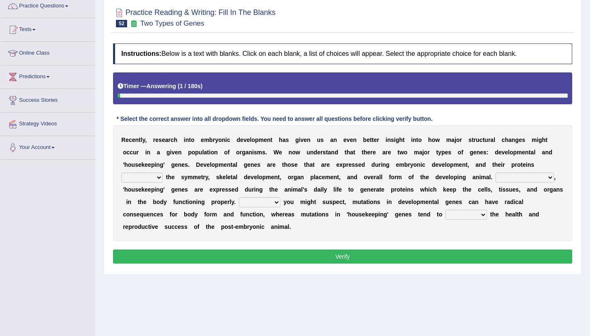
scroll to position [99, 0]
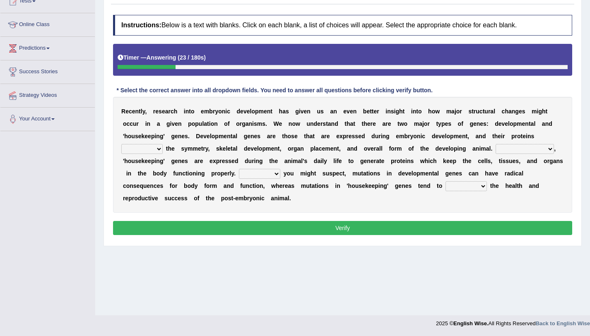
click at [159, 153] on select "push control hold elevate" at bounding box center [141, 149] width 41 height 10
click at [121, 144] on select "push control hold elevate" at bounding box center [141, 149] width 41 height 10
click at [157, 153] on select "push control hold elevate" at bounding box center [141, 149] width 41 height 10
select select "push"
click at [121, 144] on select "push control hold elevate" at bounding box center [141, 149] width 41 height 10
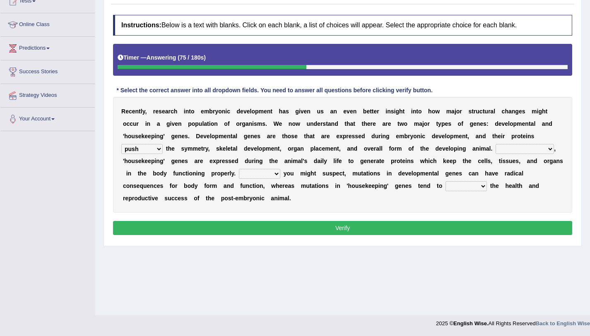
click at [501, 150] on select "Correspondingly Inclusively Conversely In contrast" at bounding box center [525, 149] width 58 height 10
select select "In contrast"
click at [496, 144] on select "Correspondingly Inclusively Conversely In contrast" at bounding box center [525, 149] width 58 height 10
click at [253, 175] on select "For As With Within" at bounding box center [259, 174] width 41 height 10
select select "As"
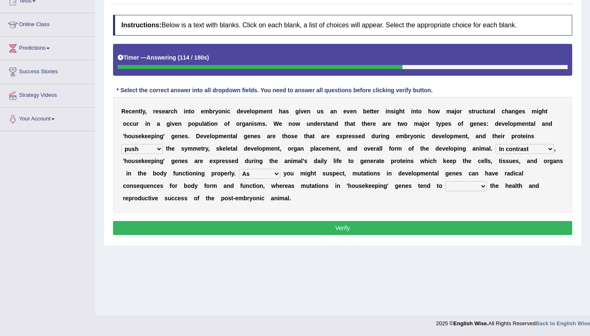
click at [239, 169] on select "For As With Within" at bounding box center [259, 174] width 41 height 10
click at [274, 177] on select "For As With Within" at bounding box center [259, 174] width 41 height 10
click at [452, 188] on select "affect effect interrupt defect" at bounding box center [466, 186] width 41 height 10
select select "effect"
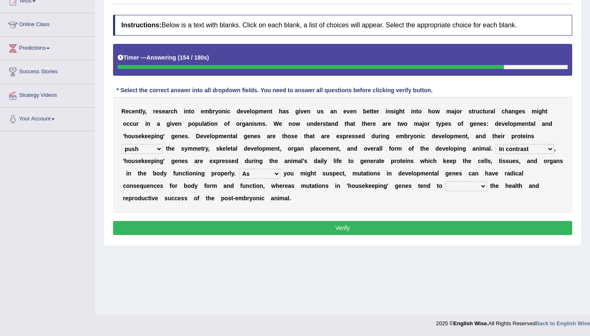
click at [446, 181] on select "affect effect interrupt defect" at bounding box center [466, 186] width 41 height 10
click at [299, 224] on button "Verify" at bounding box center [342, 228] width 459 height 14
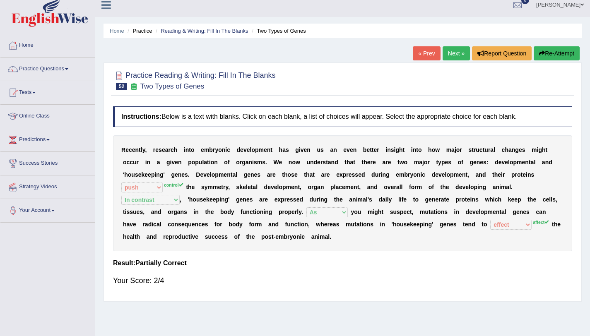
scroll to position [0, 0]
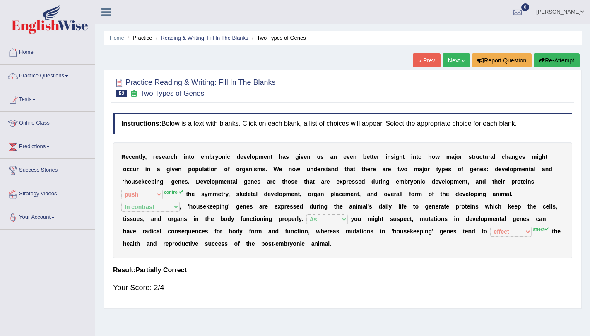
click at [459, 59] on link "Next »" at bounding box center [456, 60] width 27 height 14
click at [454, 61] on link "Next »" at bounding box center [456, 60] width 27 height 14
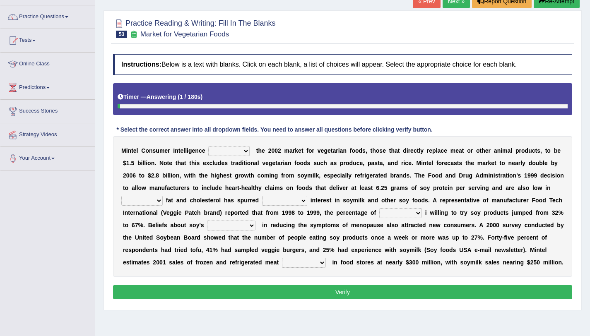
scroll to position [61, 0]
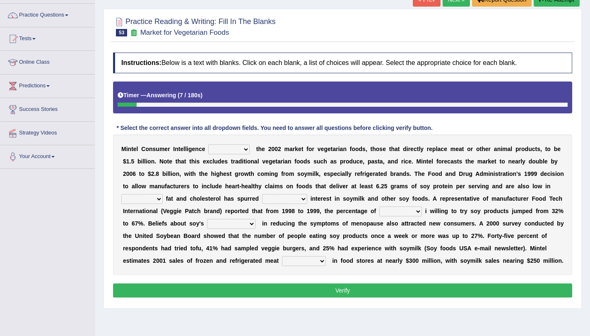
click at [223, 148] on select "deals fulfills creates estimates" at bounding box center [228, 150] width 41 height 10
select select "creates"
click at [208, 145] on select "deals fulfills creates estimates" at bounding box center [228, 150] width 41 height 10
click at [152, 200] on select "saturated solid acid liquid" at bounding box center [141, 199] width 41 height 10
select select "saturated"
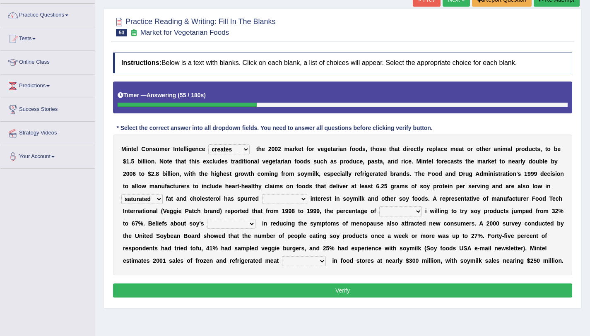
click at [121, 194] on select "saturated solid acid liquid" at bounding box center [141, 199] width 41 height 10
click at [276, 199] on select "good big tremendous extreme" at bounding box center [284, 199] width 45 height 10
click at [262, 194] on select "good big tremendous extreme" at bounding box center [284, 199] width 45 height 10
click at [287, 197] on select "good big tremendous extreme" at bounding box center [284, 199] width 45 height 10
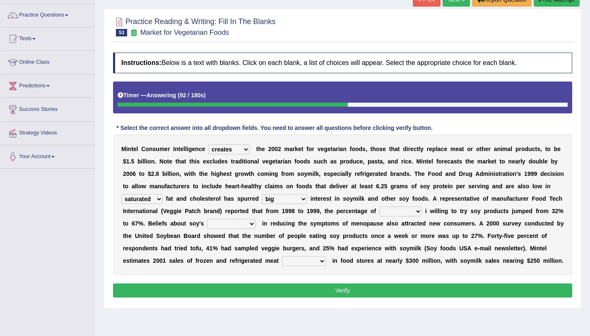
click at [287, 197] on select "good big tremendous extreme" at bounding box center [284, 199] width 45 height 10
select select "extreme"
click at [262, 194] on select "good big tremendous extreme" at bounding box center [284, 199] width 45 height 10
click at [393, 213] on select "guests consumers customers clients" at bounding box center [400, 212] width 43 height 10
select select "consumers"
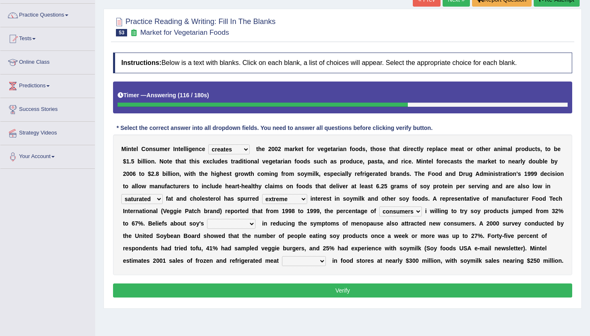
click at [379, 207] on select "guests consumers customers clients" at bounding box center [400, 212] width 43 height 10
click at [412, 212] on select "guests consumers customers clients" at bounding box center [400, 212] width 43 height 10
click at [221, 226] on select "effectiveness timeliness efficiency goodness" at bounding box center [231, 224] width 48 height 10
select select "efficiency"
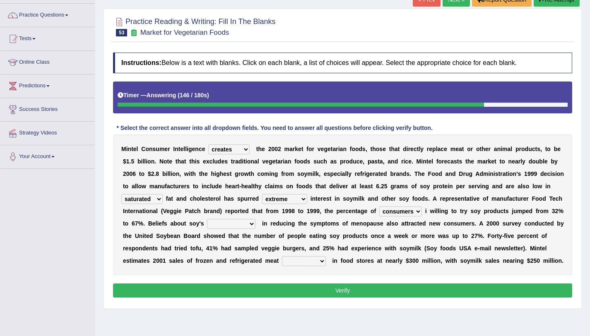
click at [207, 219] on select "effectiveness timeliness efficiency goodness" at bounding box center [231, 224] width 48 height 10
click at [296, 261] on select "foods choices staffs alternatives" at bounding box center [304, 261] width 44 height 10
select select "choices"
click at [282, 256] on select "foods choices staffs alternatives" at bounding box center [304, 261] width 44 height 10
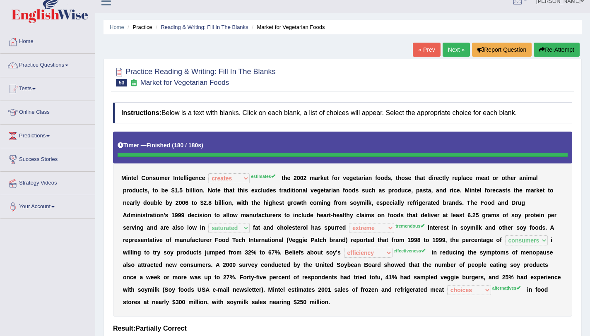
scroll to position [10, 0]
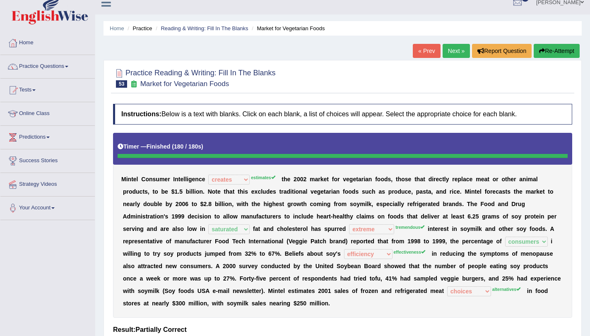
click at [457, 48] on link "Next »" at bounding box center [456, 51] width 27 height 14
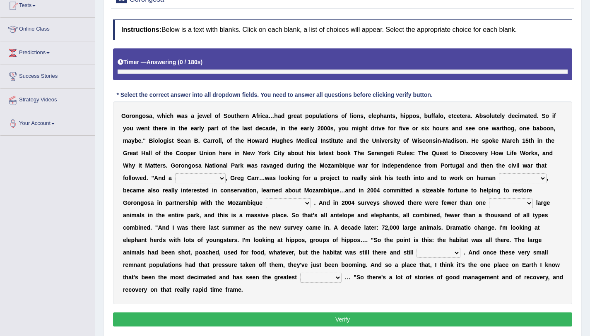
scroll to position [103, 0]
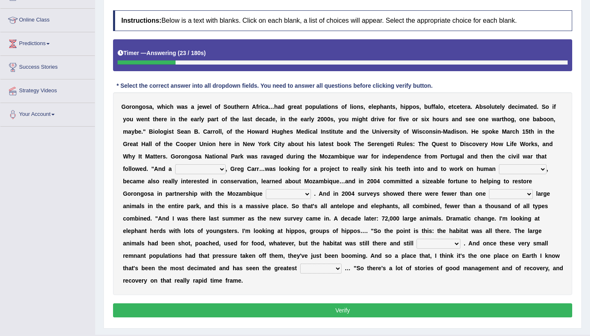
click at [190, 171] on select "passion solstice ballast philanthropist" at bounding box center [200, 169] width 51 height 10
select select "solstice"
click at [175, 164] on select "passion solstice ballast philanthropist" at bounding box center [200, 169] width 51 height 10
click at [273, 195] on select "parliament semanticist government journalist" at bounding box center [288, 194] width 45 height 10
select select "journalist"
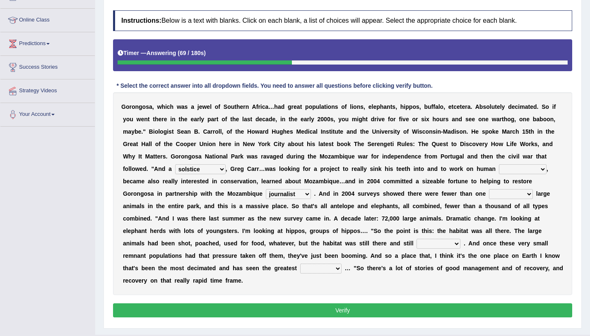
click at [266, 189] on select "parliament semanticist government journalist" at bounding box center [288, 194] width 45 height 10
click at [500, 168] on select "negligence prevalence development malevolence" at bounding box center [523, 169] width 48 height 10
select select "development"
click at [499, 164] on select "negligence prevalence development malevolence" at bounding box center [523, 169] width 48 height 10
click at [286, 195] on select "parliament semanticist government journalist" at bounding box center [288, 194] width 45 height 10
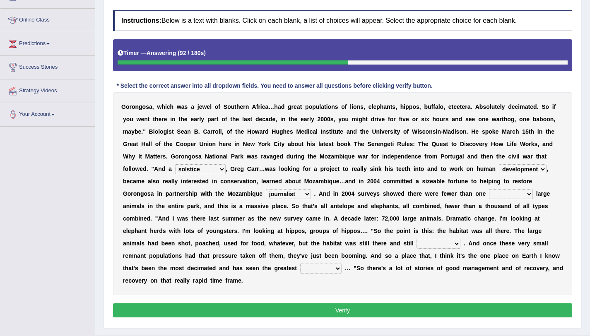
select select "semanticist"
click at [266, 189] on select "parliament semanticist government journalist" at bounding box center [288, 194] width 45 height 10
click at [503, 193] on select "deflowered embowered roundest thousand" at bounding box center [511, 194] width 44 height 10
select select "thousand"
click at [489, 189] on select "deflowered embowered roundest thousand" at bounding box center [511, 194] width 44 height 10
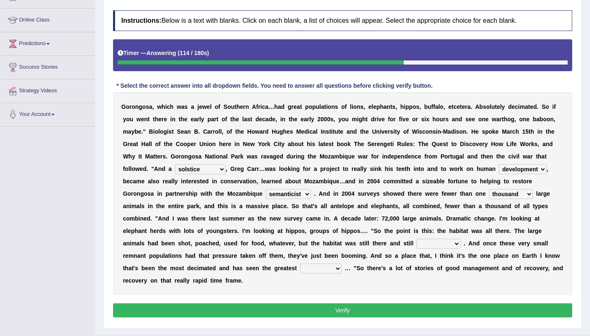
click at [449, 244] on select "assertive incidental compulsive productive" at bounding box center [439, 244] width 44 height 10
select select "productive"
click at [417, 239] on select "assertive incidental compulsive productive" at bounding box center [439, 244] width 44 height 10
click at [309, 270] on select "recovery efficacy golly stumpy" at bounding box center [320, 269] width 41 height 10
select select "recovery"
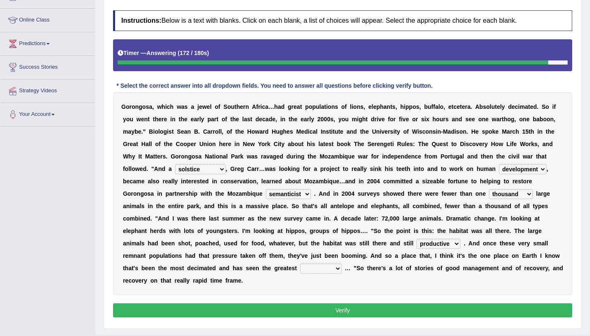
click at [300, 264] on select "recovery efficacy golly stumpy" at bounding box center [320, 269] width 41 height 10
click at [332, 268] on select "recovery efficacy golly stumpy" at bounding box center [320, 269] width 41 height 10
click at [300, 264] on select "recovery efficacy golly stumpy" at bounding box center [320, 269] width 41 height 10
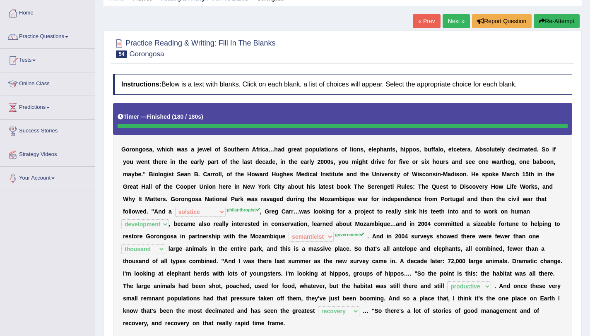
scroll to position [38, 0]
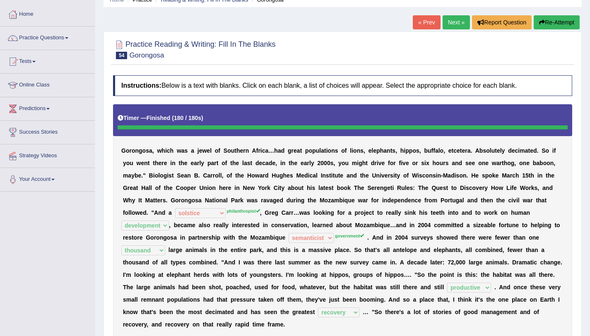
click at [450, 23] on link "Next »" at bounding box center [456, 22] width 27 height 14
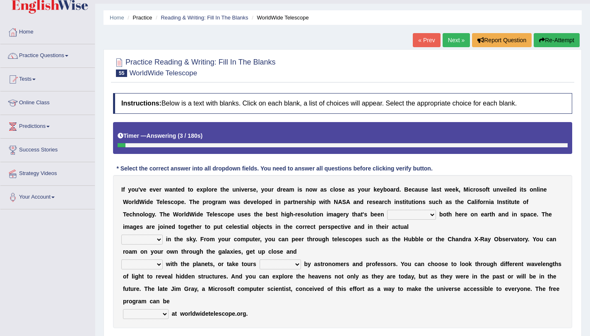
scroll to position [24, 0]
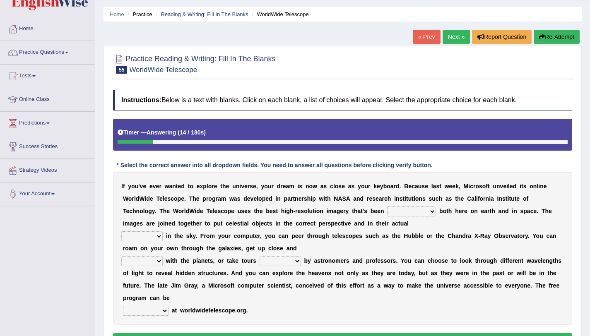
click at [394, 213] on select "degraded ascended remonstrated generated" at bounding box center [411, 212] width 49 height 10
select select "generated"
click at [387, 207] on select "degraded ascended remonstrated generated" at bounding box center [411, 212] width 49 height 10
click at [398, 215] on select "degraded ascended remonstrated generated" at bounding box center [411, 212] width 49 height 10
click at [345, 222] on b "v" at bounding box center [346, 223] width 3 height 7
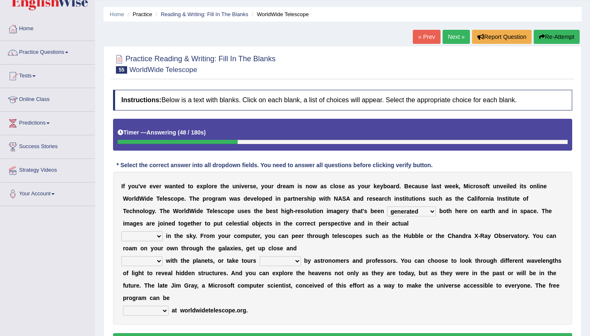
click at [149, 240] on select "aspects parts conditions positions" at bounding box center [141, 237] width 41 height 10
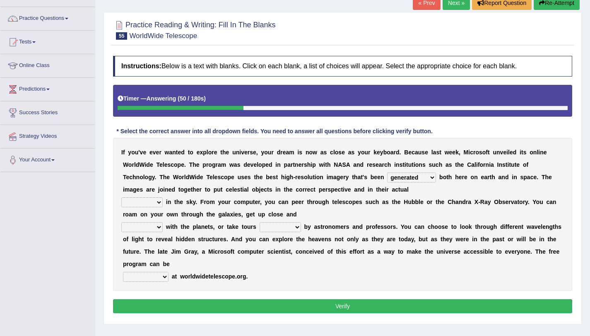
scroll to position [60, 0]
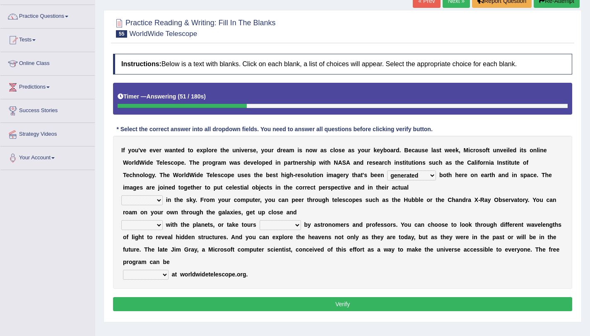
click at [150, 205] on select "aspects parts conditions positions" at bounding box center [141, 201] width 41 height 10
select select "aspects"
click at [121, 196] on select "aspects parts conditions positions" at bounding box center [141, 201] width 41 height 10
click at [162, 228] on select "personal individual apart polite" at bounding box center [141, 225] width 41 height 10
select select "polite"
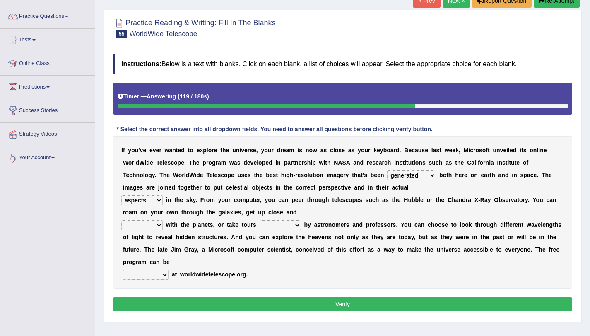
click at [121, 220] on select "personal individual apart polite" at bounding box center [141, 225] width 41 height 10
click at [263, 227] on select "guide guided guiding to guide" at bounding box center [280, 225] width 41 height 10
click at [260, 220] on select "guide guided guiding to guide" at bounding box center [280, 225] width 41 height 10
click at [280, 226] on select "guide guided guiding to guide" at bounding box center [280, 225] width 41 height 10
select select "guided"
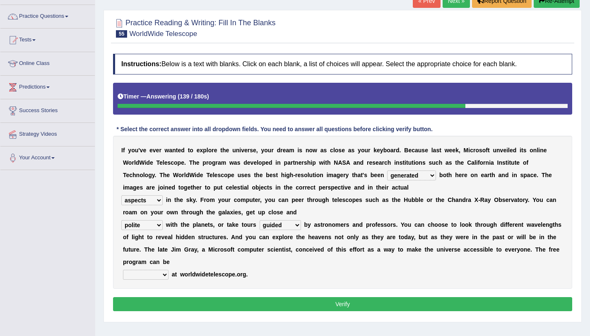
click at [260, 220] on select "guide guided guiding to guide" at bounding box center [280, 225] width 41 height 10
click at [150, 273] on select "upheld downloaded loaded posted" at bounding box center [146, 275] width 46 height 10
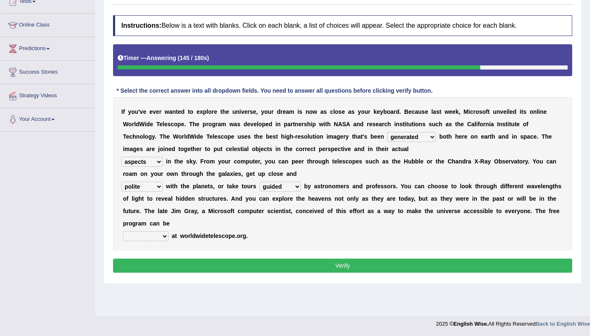
scroll to position [99, 0]
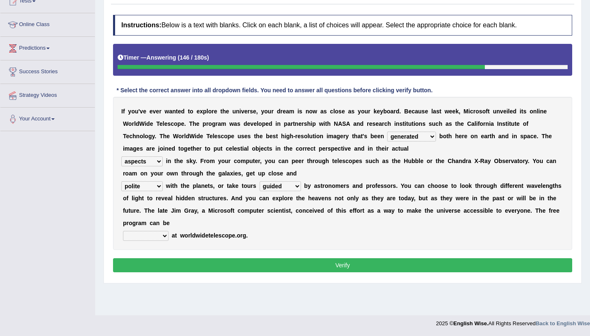
click at [146, 236] on select "upheld downloaded loaded posted" at bounding box center [146, 236] width 46 height 10
select select "posted"
click at [123, 231] on select "upheld downloaded loaded posted" at bounding box center [146, 236] width 46 height 10
click at [192, 260] on button "Verify" at bounding box center [342, 265] width 459 height 14
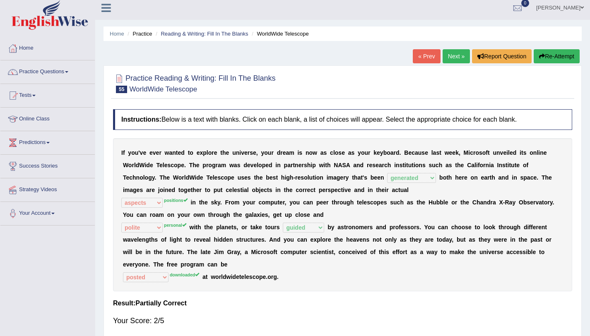
scroll to position [4, 0]
drag, startPoint x: 282, startPoint y: 82, endPoint x: 109, endPoint y: -36, distance: 208.6
click at [109, 0] on html "Toggle navigation Home Practice Questions Speaking Practice Read Aloud Repeat S…" at bounding box center [295, 164] width 590 height 336
click at [454, 59] on link "Next »" at bounding box center [456, 57] width 27 height 14
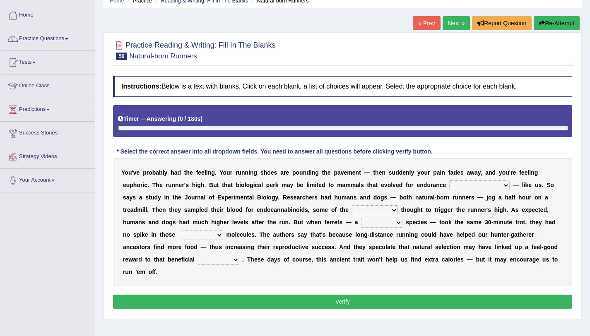
scroll to position [99, 0]
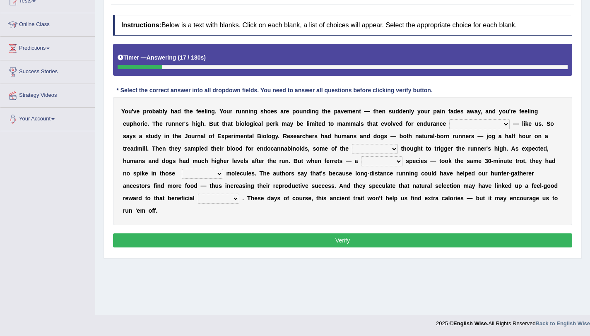
click at [454, 126] on select "[PERSON_NAME] personalize classifies exercise" at bounding box center [479, 124] width 60 height 10
select select "exercise"
click at [449, 119] on select "dykes personalize classifies exercise" at bounding box center [479, 124] width 60 height 10
click at [352, 153] on select "almshouse turnarounds compounds foxhounds" at bounding box center [375, 149] width 46 height 10
select select "compounds"
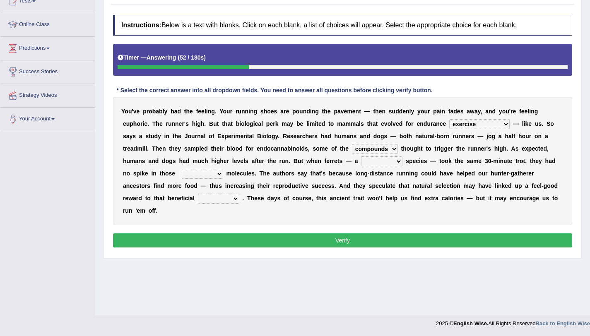
click at [352, 144] on select "almshouse turnarounds compounds foxhounds" at bounding box center [375, 149] width 46 height 10
click at [361, 164] on select "excellency merely faerie sedentary" at bounding box center [381, 162] width 41 height 10
select select "sedentary"
click at [361, 157] on select "excellency merely faerie sedentary" at bounding box center [381, 162] width 41 height 10
click at [182, 176] on select "groaned feel-good inchoate loaned" at bounding box center [202, 174] width 41 height 10
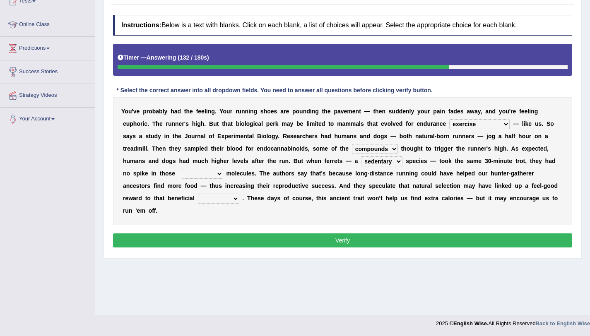
select select "inchoate"
click at [182, 169] on select "groaned feel-good inchoate loaned" at bounding box center [202, 174] width 41 height 10
click at [174, 215] on div "Instructions: Below is a text with blanks. Click on each blank, a list of choic…" at bounding box center [342, 133] width 463 height 244
click at [361, 162] on select "excellency merely faerie sedentary" at bounding box center [381, 162] width 41 height 10
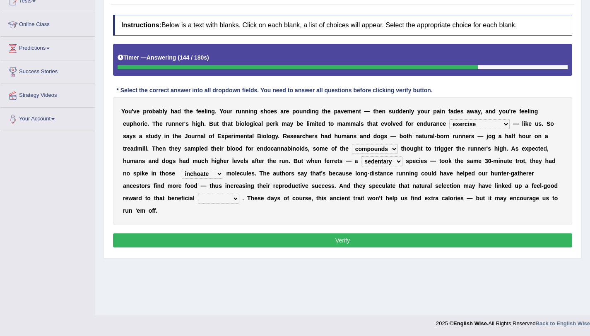
click at [361, 162] on select "excellency merely faerie sedentary" at bounding box center [381, 162] width 41 height 10
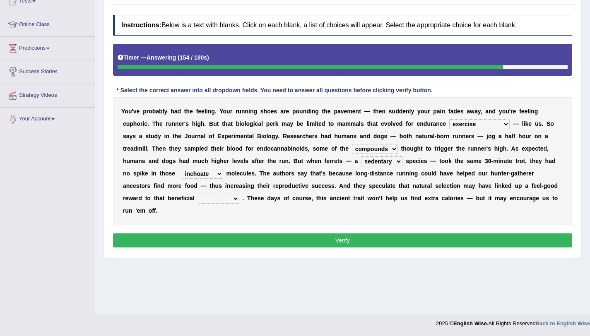
click at [361, 162] on select "excellency merely faerie sedentary" at bounding box center [381, 162] width 41 height 10
click at [198, 199] on select "wager exchanger behavior regulator" at bounding box center [218, 199] width 41 height 10
select select "behavior"
click at [198, 194] on select "wager exchanger behavior regulator" at bounding box center [218, 199] width 41 height 10
click at [198, 201] on select "wager exchanger behavior regulator" at bounding box center [218, 199] width 41 height 10
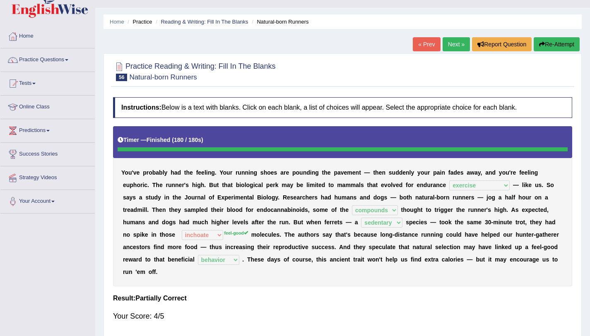
scroll to position [14, 0]
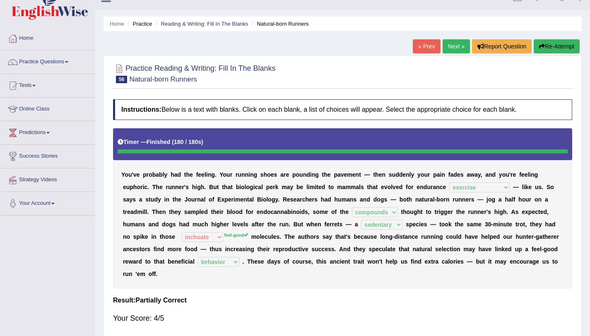
click at [455, 43] on link "Next »" at bounding box center [456, 46] width 27 height 14
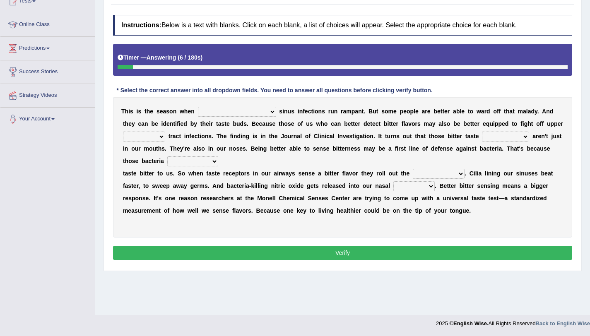
click at [213, 114] on select "conventicle [DEMOGRAPHIC_DATA] bacterial prissier" at bounding box center [237, 112] width 78 height 10
select select "bacterial"
click at [198, 107] on select "conventicle [DEMOGRAPHIC_DATA] bacterial prissier" at bounding box center [237, 112] width 78 height 10
click at [142, 137] on select "faulty respiratory togae gawky" at bounding box center [144, 137] width 42 height 10
select select "respiratory"
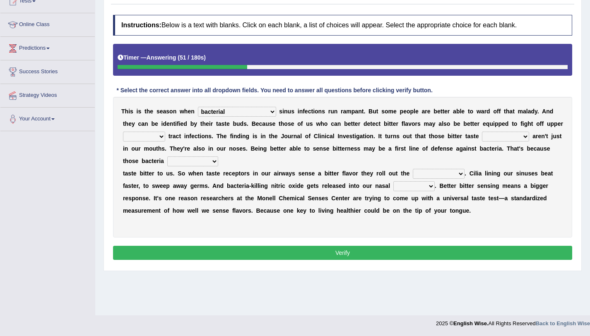
click at [123, 132] on select "faulty respiratory togae gawky" at bounding box center [144, 137] width 42 height 10
click at [482, 137] on select "depressions dinners submissions receptors" at bounding box center [505, 137] width 47 height 10
select select "receptors"
click at [482, 132] on select "depressions dinners submissions receptors" at bounding box center [505, 137] width 47 height 10
click at [181, 164] on select "purposelessly actually diagonally providently" at bounding box center [192, 162] width 51 height 10
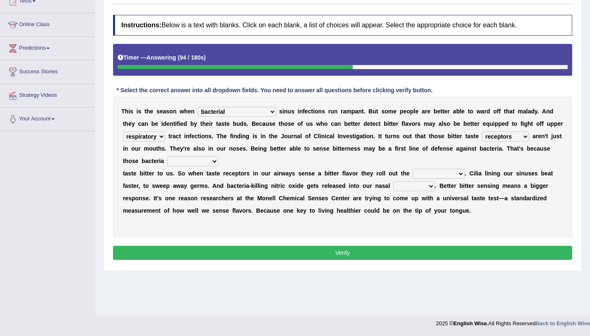
click at [145, 171] on b "t" at bounding box center [146, 173] width 2 height 7
click at [179, 162] on select "purposelessly actually diagonally providently" at bounding box center [192, 162] width 51 height 10
select select "actually"
click at [167, 157] on select "purposelessly actually diagonally providently" at bounding box center [192, 162] width 51 height 10
click at [417, 174] on select "defenses contradictions chestnuts pelvis" at bounding box center [439, 174] width 52 height 10
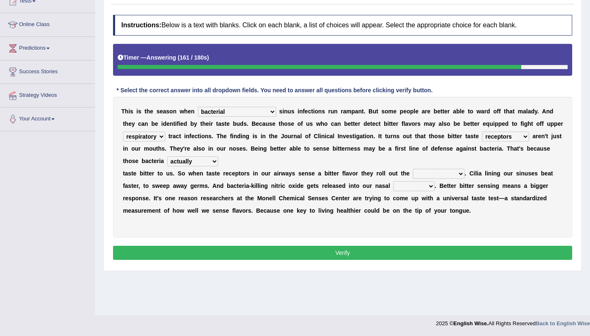
select select "defenses"
click at [413, 169] on select "defenses contradictions chestnuts pelvis" at bounding box center [439, 174] width 52 height 10
click at [420, 189] on select "causalities localities infirmities cavities" at bounding box center [413, 186] width 41 height 10
select select "infirmities"
click at [393, 181] on select "causalities localities infirmities cavities" at bounding box center [413, 186] width 41 height 10
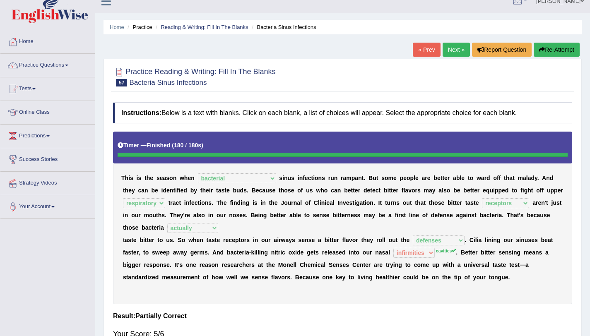
scroll to position [10, 0]
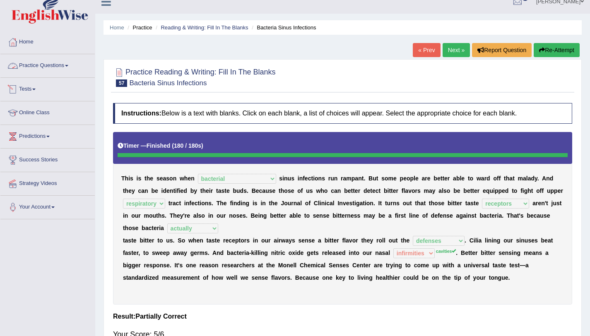
click at [57, 65] on link "Practice Questions" at bounding box center [47, 64] width 94 height 21
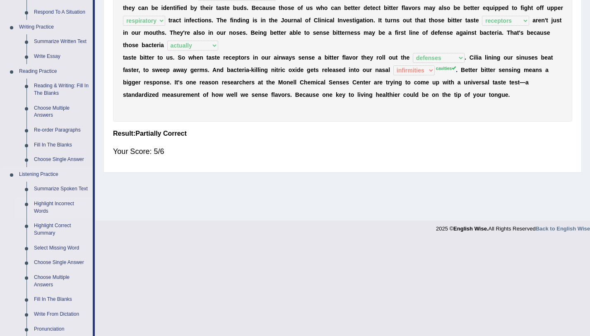
scroll to position [213, 0]
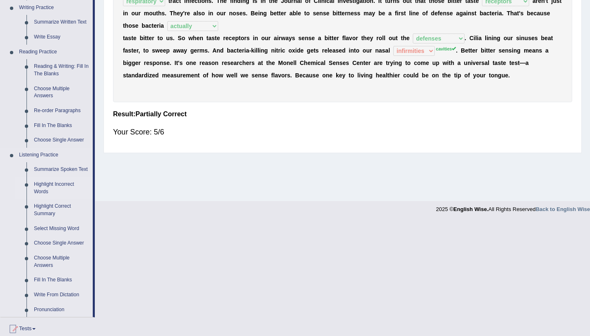
click at [46, 188] on link "Highlight Incorrect Words" at bounding box center [61, 188] width 63 height 22
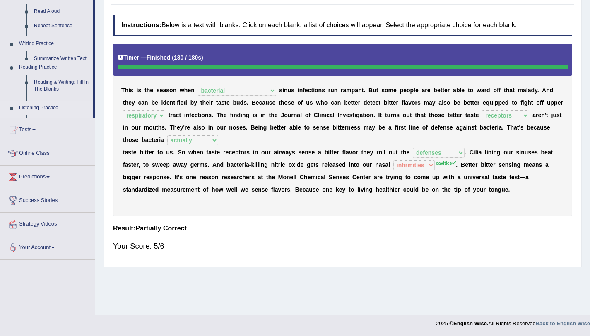
scroll to position [99, 0]
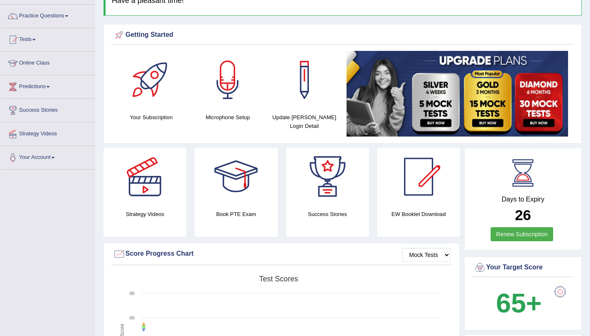
scroll to position [59, 0]
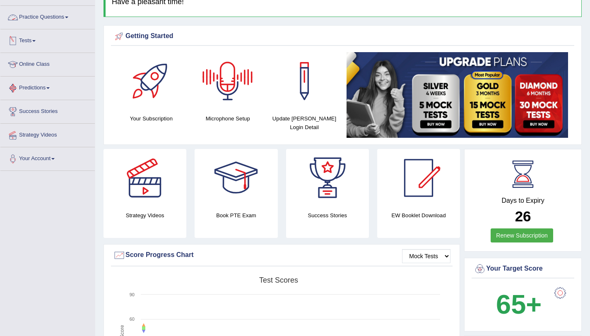
click at [54, 16] on link "Practice Questions" at bounding box center [47, 16] width 94 height 21
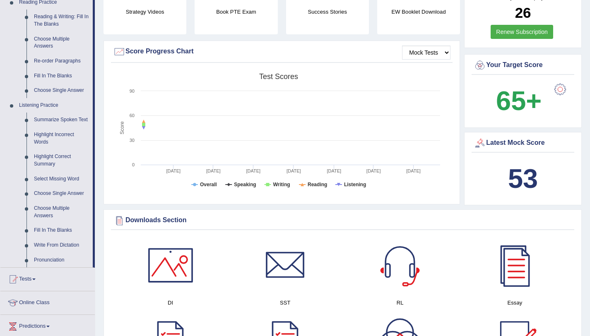
scroll to position [263, 0]
click at [63, 133] on link "Highlight Incorrect Words" at bounding box center [61, 138] width 63 height 22
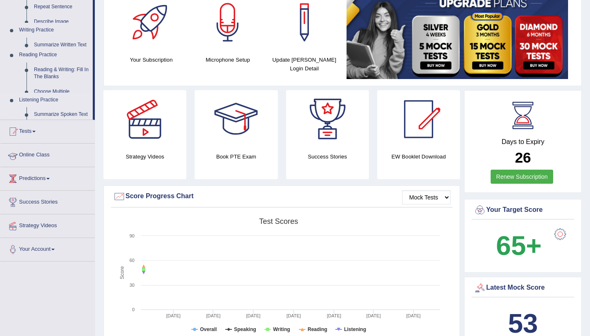
scroll to position [97, 0]
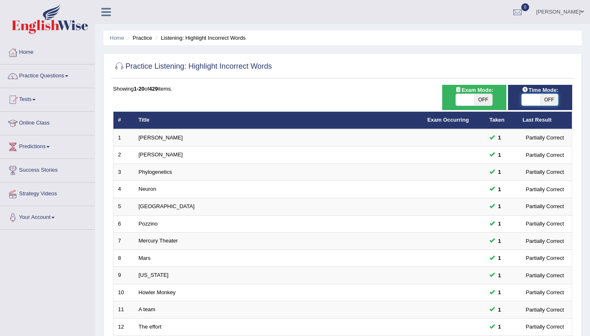
click at [531, 98] on span at bounding box center [531, 100] width 18 height 12
checkbox input "true"
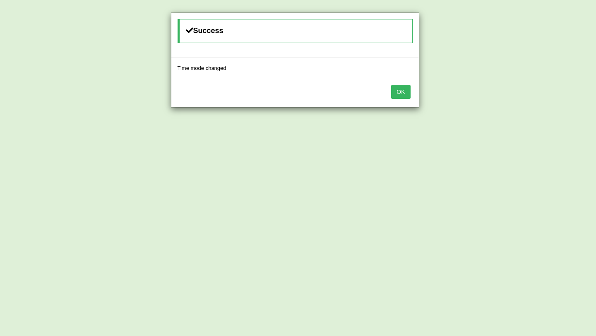
click at [410, 92] on button "OK" at bounding box center [400, 92] width 19 height 14
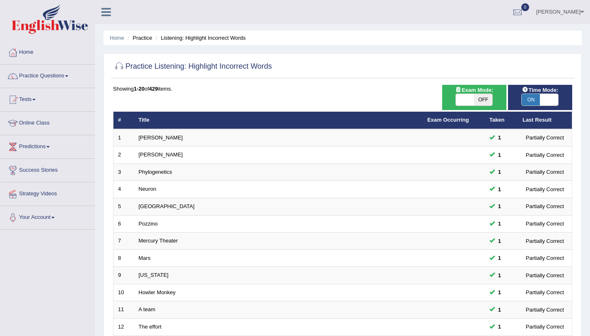
scroll to position [212, 0]
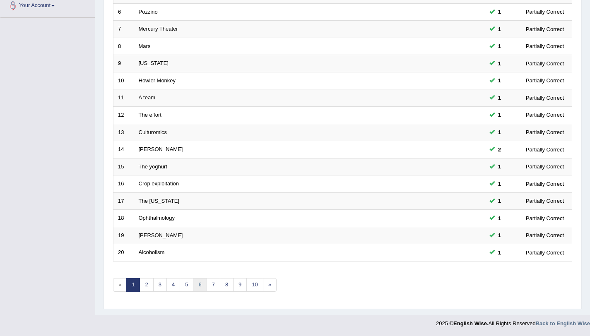
click at [204, 288] on link "6" at bounding box center [200, 285] width 14 height 14
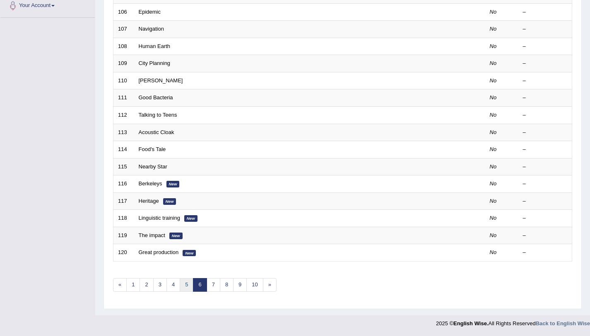
click at [187, 287] on link "5" at bounding box center [187, 285] width 14 height 14
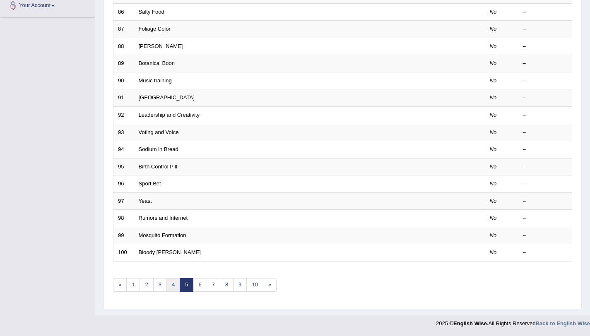
click at [169, 287] on link "4" at bounding box center [174, 285] width 14 height 14
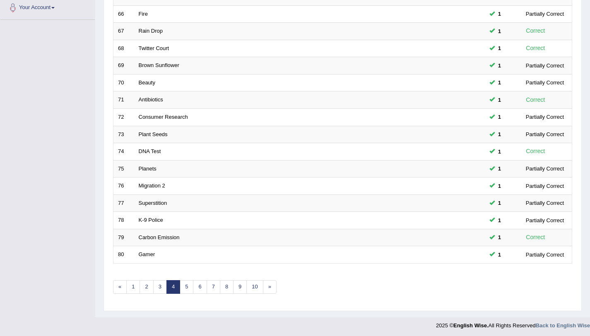
scroll to position [206, 0]
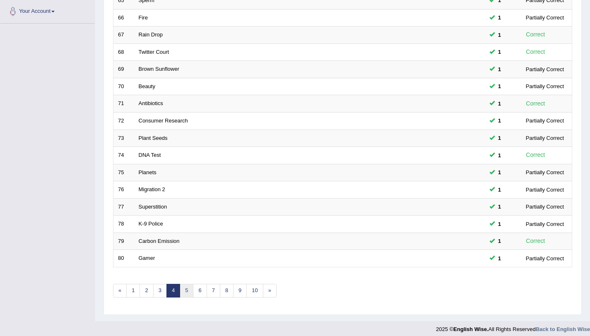
click at [186, 290] on link "5" at bounding box center [187, 291] width 14 height 14
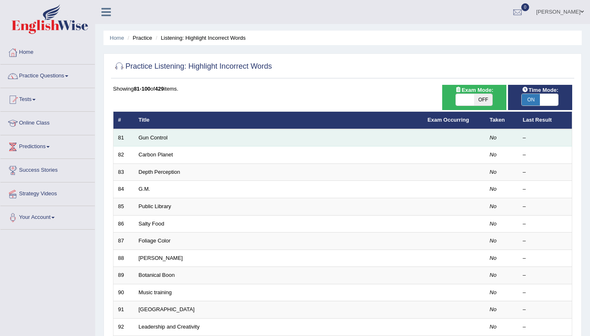
click at [145, 141] on td "Gun Control" at bounding box center [278, 137] width 289 height 17
click at [148, 138] on link "Gun Control" at bounding box center [153, 138] width 29 height 6
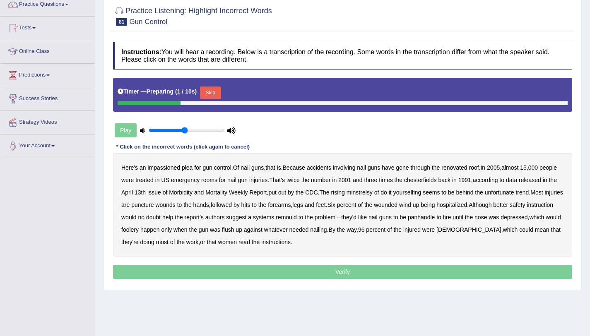
scroll to position [72, 0]
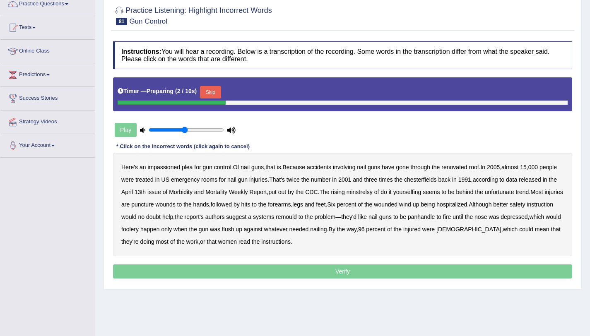
click at [210, 90] on button "Skip" at bounding box center [210, 92] width 21 height 12
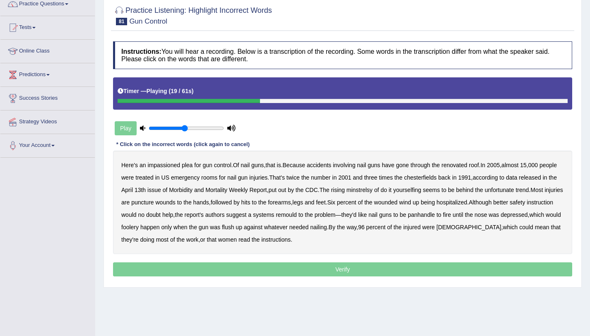
click at [428, 178] on b "chesterfields" at bounding box center [420, 177] width 33 height 7
click at [373, 190] on b "minstrelsy" at bounding box center [360, 190] width 26 height 7
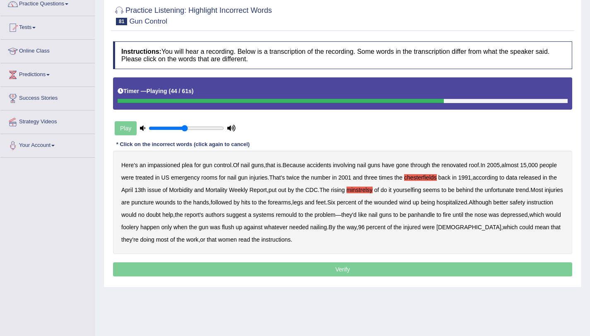
click at [161, 214] on b "doubt" at bounding box center [153, 215] width 14 height 7
click at [435, 215] on b "panhandle" at bounding box center [421, 215] width 27 height 7
click at [139, 228] on b "foolery" at bounding box center [129, 227] width 17 height 7
click at [268, 275] on p "Verify" at bounding box center [342, 270] width 459 height 14
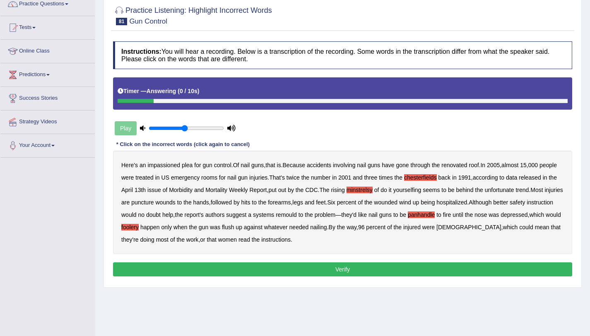
click at [283, 270] on button "Verify" at bounding box center [342, 270] width 459 height 14
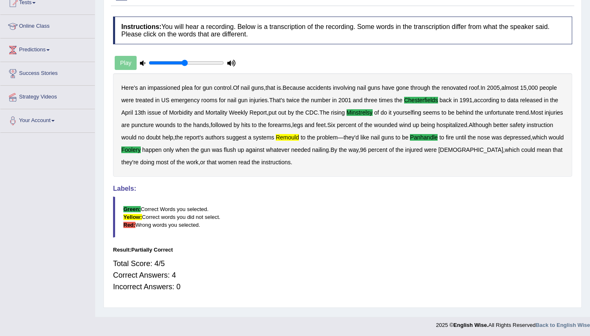
scroll to position [97, 0]
click at [299, 136] on b "remould" at bounding box center [287, 137] width 23 height 7
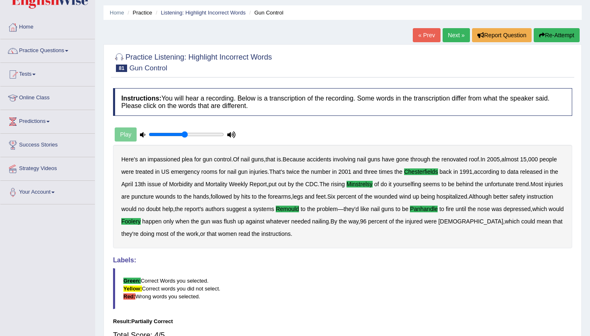
scroll to position [25, 0]
click at [444, 35] on link "Next »" at bounding box center [456, 36] width 27 height 14
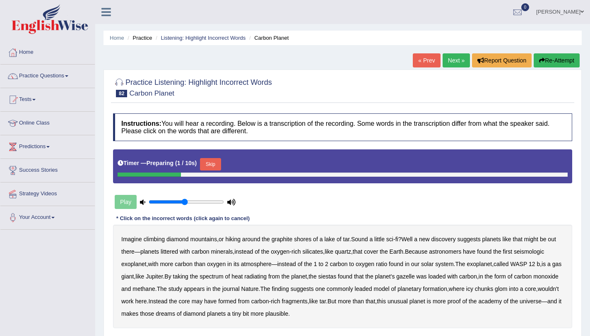
click at [204, 167] on button "Skip" at bounding box center [210, 164] width 21 height 12
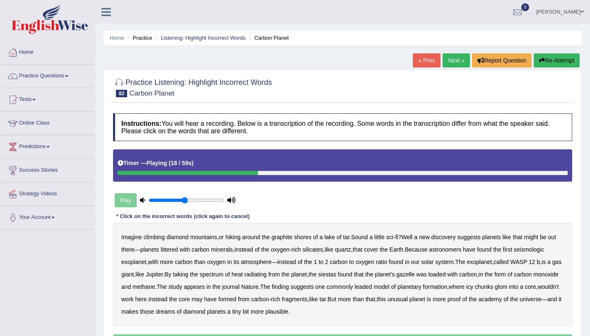
click at [526, 249] on b "seismologic" at bounding box center [529, 249] width 30 height 7
click at [337, 273] on b "siestas" at bounding box center [328, 274] width 18 height 7
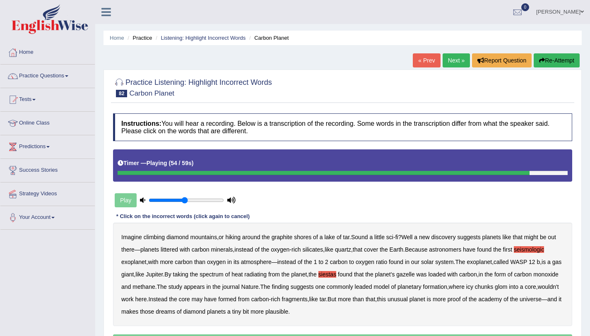
click at [502, 300] on b "academy" at bounding box center [490, 299] width 24 height 7
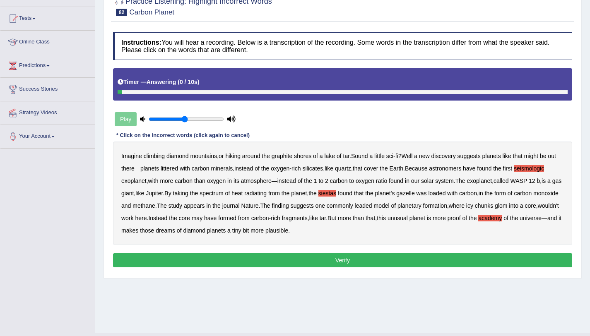
scroll to position [82, 0]
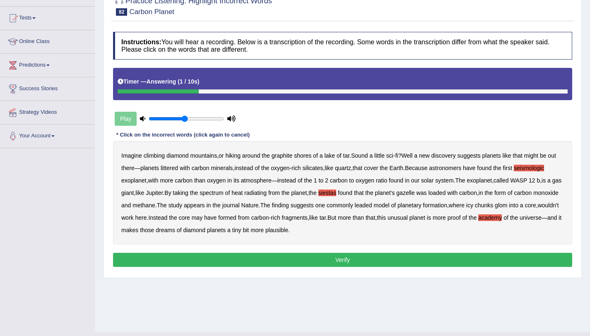
click at [377, 261] on button "Verify" at bounding box center [342, 260] width 459 height 14
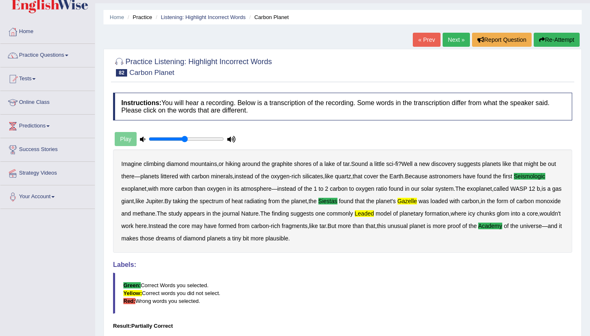
scroll to position [18, 0]
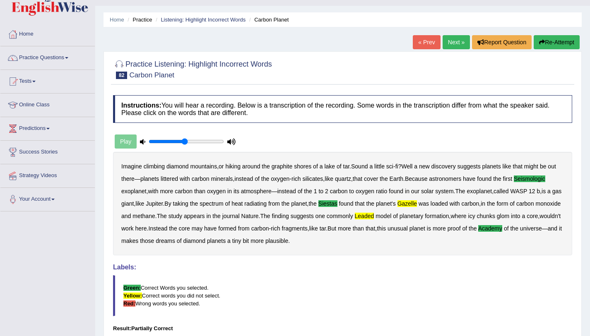
click at [453, 39] on link "Next »" at bounding box center [456, 42] width 27 height 14
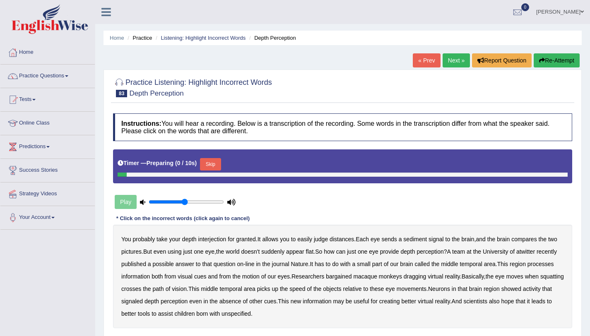
scroll to position [99, 0]
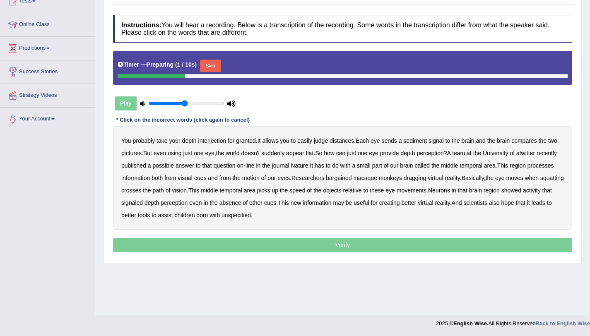
click at [206, 68] on button "Skip" at bounding box center [210, 66] width 21 height 12
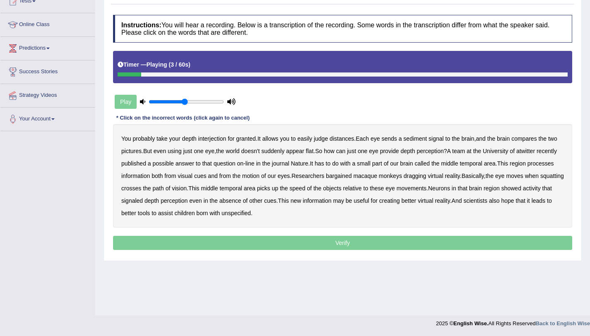
click at [221, 138] on b "interjection" at bounding box center [212, 138] width 28 height 7
click at [418, 140] on b "sediment" at bounding box center [415, 138] width 24 height 7
click at [533, 149] on b "atwitter" at bounding box center [526, 151] width 19 height 7
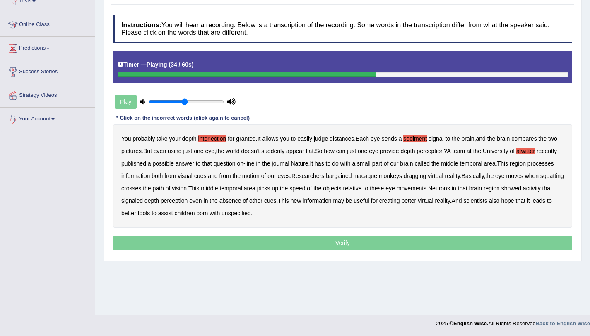
click at [338, 176] on b "bargained" at bounding box center [339, 176] width 26 height 7
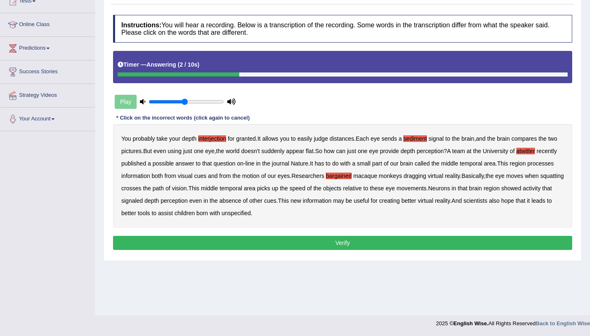
click at [219, 241] on button "Verify" at bounding box center [342, 243] width 459 height 14
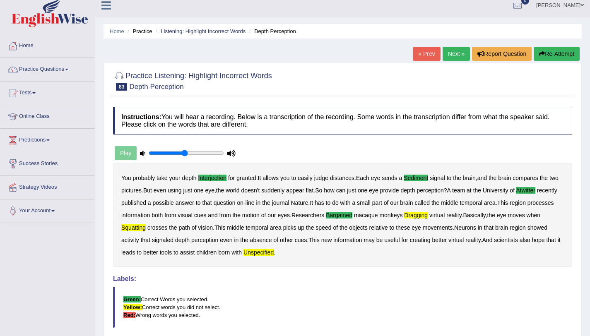
scroll to position [0, 0]
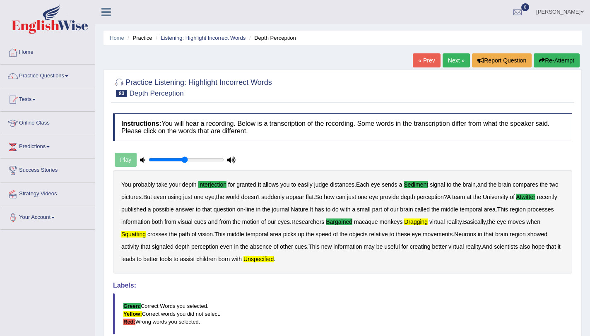
click at [450, 62] on link "Next »" at bounding box center [456, 60] width 27 height 14
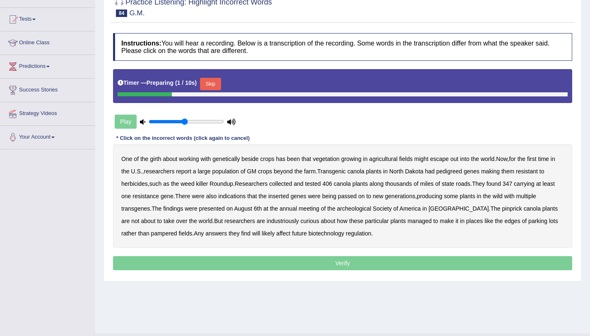
scroll to position [99, 0]
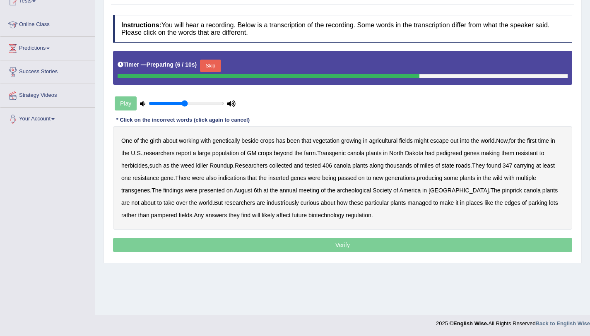
drag, startPoint x: 225, startPoint y: 73, endPoint x: 218, endPoint y: 68, distance: 8.5
click at [218, 68] on div "Timer — Preparing ( 6 / 10s ) Skip" at bounding box center [343, 66] width 450 height 17
click at [218, 68] on button "Skip" at bounding box center [210, 66] width 21 height 12
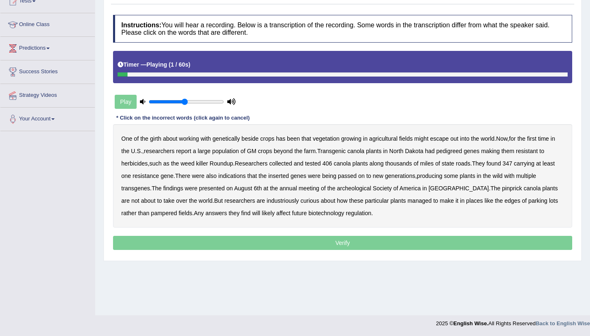
click at [157, 140] on b "girth" at bounding box center [155, 138] width 11 height 7
click at [454, 152] on b "pedigreed" at bounding box center [450, 151] width 26 height 7
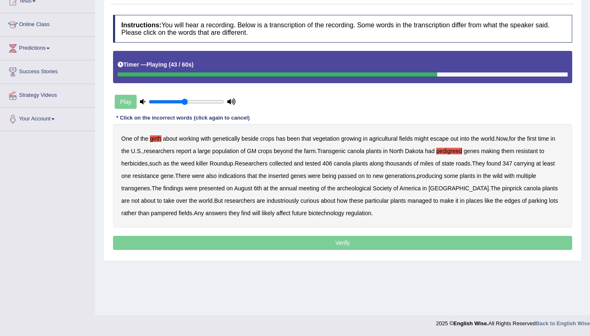
click at [350, 190] on b "archeological" at bounding box center [354, 188] width 34 height 7
click at [502, 190] on b "pinprick" at bounding box center [512, 188] width 20 height 7
click at [267, 203] on b "industriously" at bounding box center [283, 201] width 32 height 7
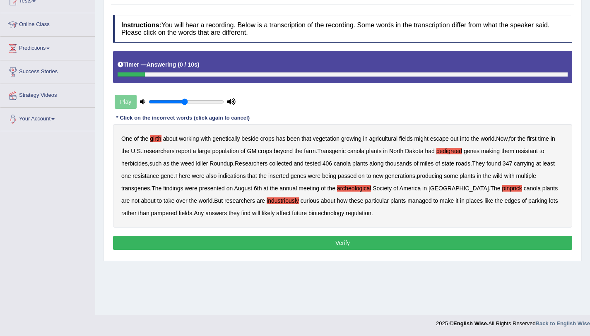
click at [338, 244] on button "Verify" at bounding box center [342, 243] width 459 height 14
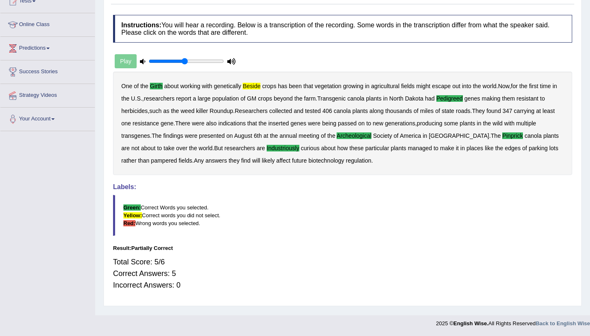
scroll to position [0, 0]
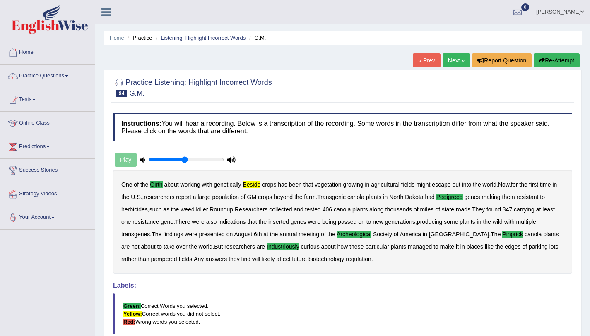
click at [451, 59] on link "Next »" at bounding box center [456, 60] width 27 height 14
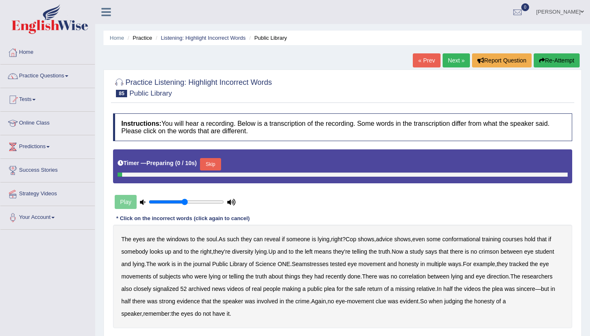
scroll to position [99, 0]
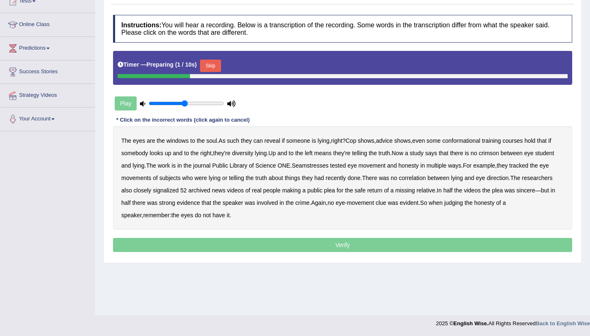
click at [219, 69] on button "Skip" at bounding box center [210, 66] width 21 height 12
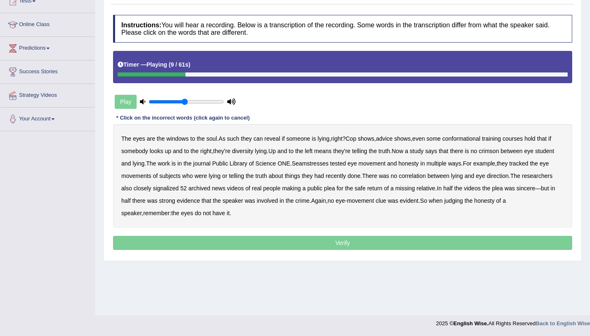
click at [461, 142] on b "conformational" at bounding box center [461, 138] width 38 height 7
click at [242, 152] on b "diversity" at bounding box center [242, 151] width 21 height 7
click at [499, 151] on b "crimson" at bounding box center [489, 151] width 20 height 7
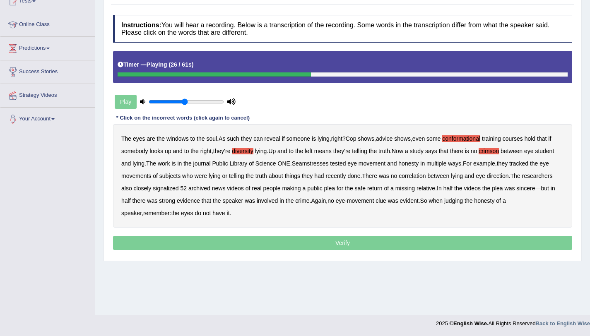
click at [325, 164] on b "Seamstresses" at bounding box center [310, 163] width 37 height 7
click at [167, 189] on b "signalized" at bounding box center [166, 188] width 26 height 7
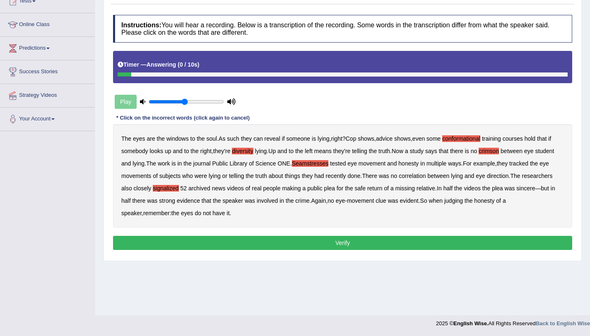
click at [282, 243] on button "Verify" at bounding box center [342, 243] width 459 height 14
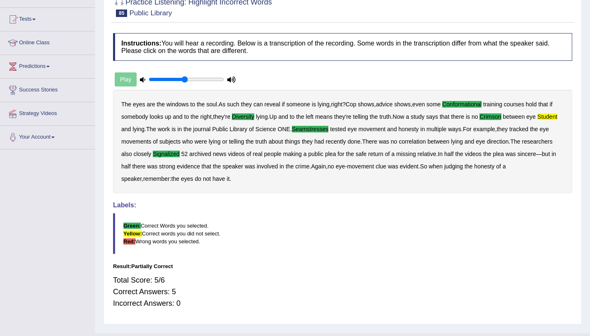
click at [283, 242] on blockquote "Green: Correct Words you selected. Yellow: Correct words you did not select. Re…" at bounding box center [342, 233] width 459 height 41
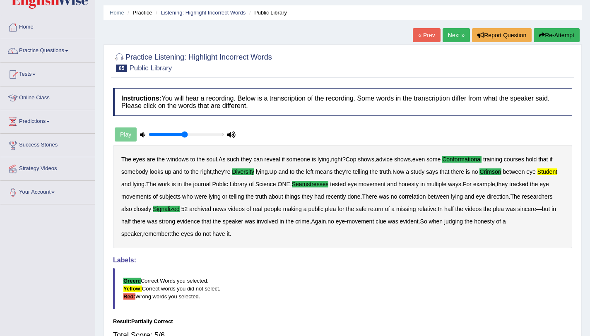
scroll to position [24, 0]
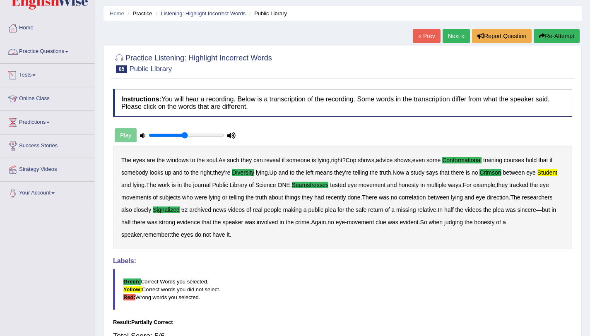
click at [45, 48] on link "Practice Questions" at bounding box center [47, 50] width 94 height 21
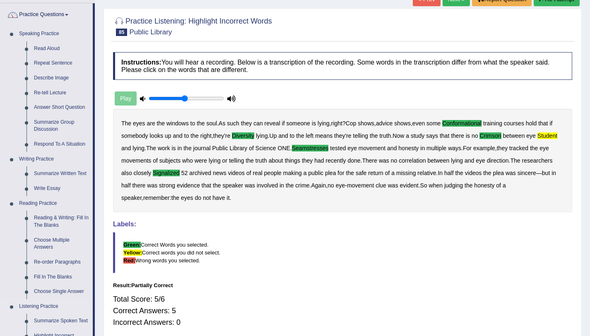
scroll to position [58, 0]
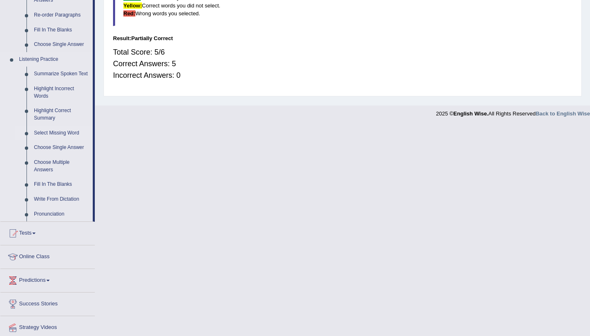
click at [58, 145] on link "Choose Single Answer" at bounding box center [61, 147] width 63 height 15
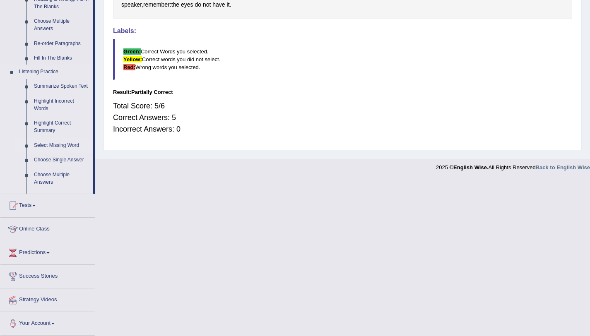
scroll to position [99, 0]
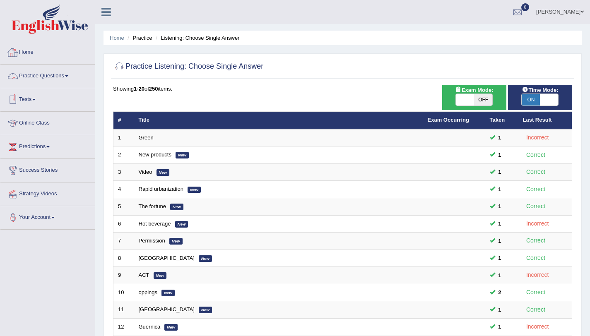
click at [63, 74] on link "Practice Questions" at bounding box center [47, 75] width 94 height 21
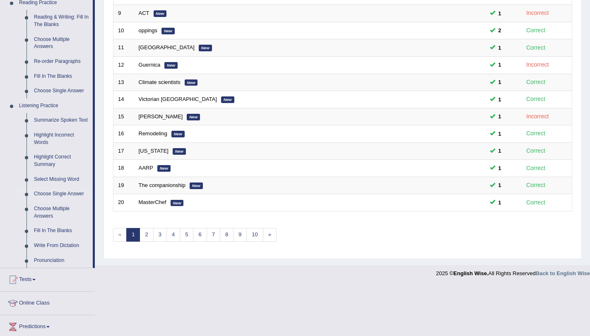
scroll to position [263, 0]
click at [56, 176] on link "Select Missing Word" at bounding box center [61, 179] width 63 height 15
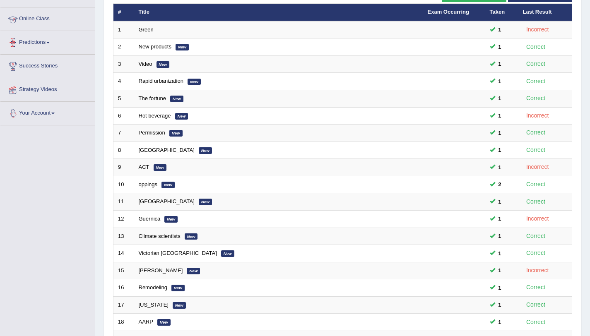
scroll to position [108, 0]
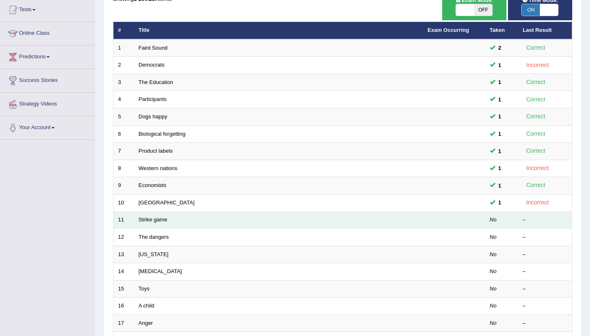
scroll to position [159, 0]
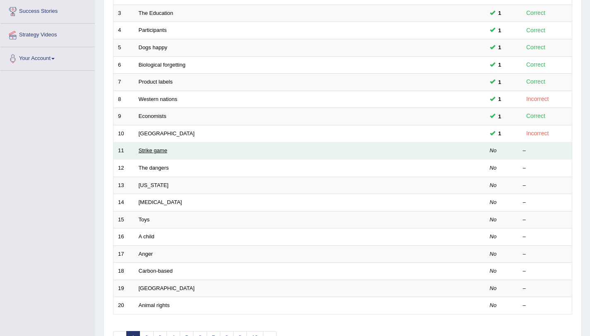
click at [153, 150] on link "Strike game" at bounding box center [153, 150] width 29 height 6
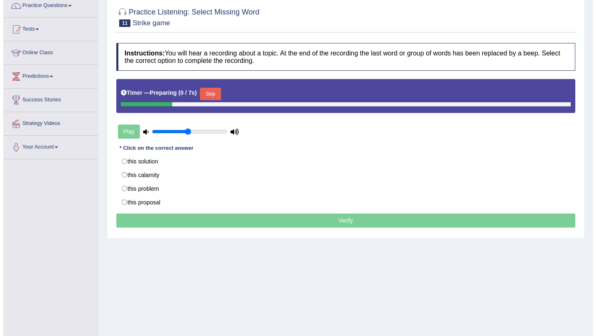
scroll to position [71, 0]
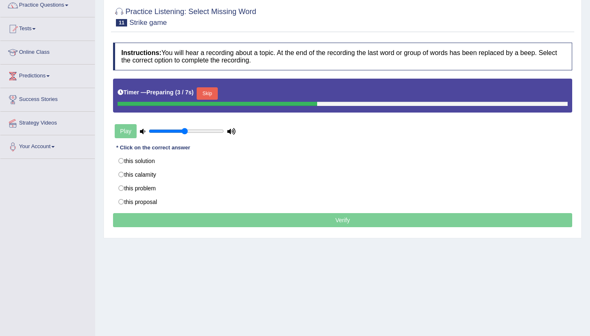
click at [211, 97] on button "Skip" at bounding box center [207, 93] width 21 height 12
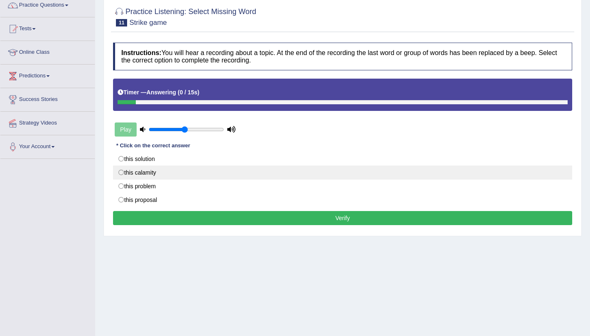
click at [127, 175] on label "this calamity" at bounding box center [342, 173] width 459 height 14
radio input "true"
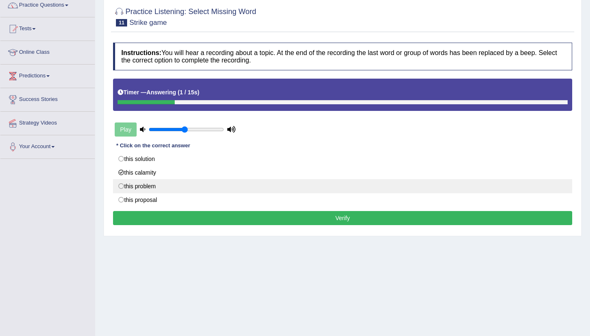
click at [128, 188] on label "this problem" at bounding box center [342, 186] width 459 height 14
radio input "true"
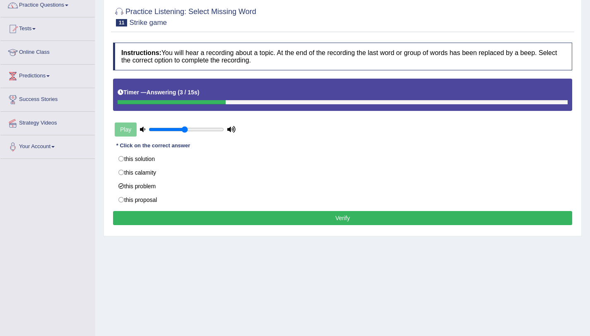
click at [277, 220] on button "Verify" at bounding box center [342, 218] width 459 height 14
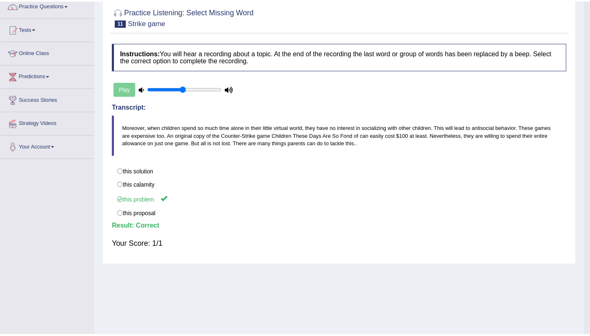
scroll to position [60, 0]
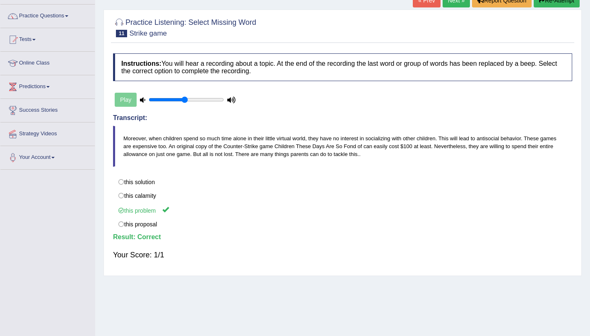
click at [450, 3] on link "Next »" at bounding box center [456, 0] width 27 height 14
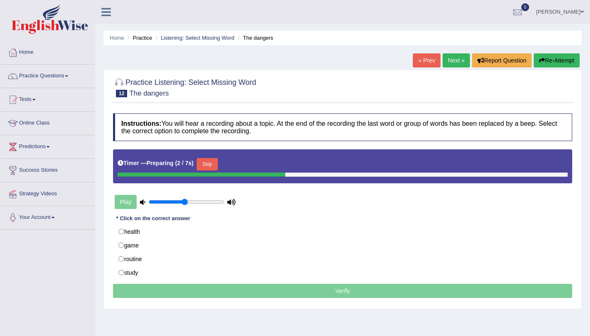
click at [200, 162] on button "Skip" at bounding box center [207, 164] width 21 height 12
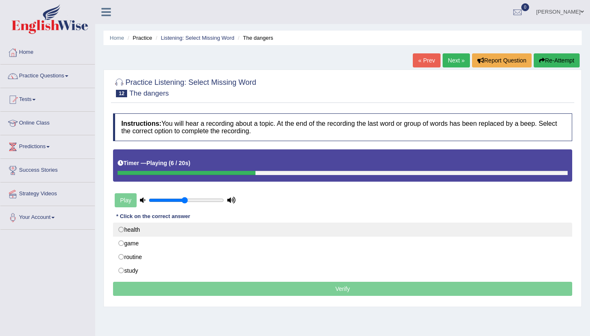
click at [141, 229] on label "health" at bounding box center [342, 230] width 459 height 14
radio input "true"
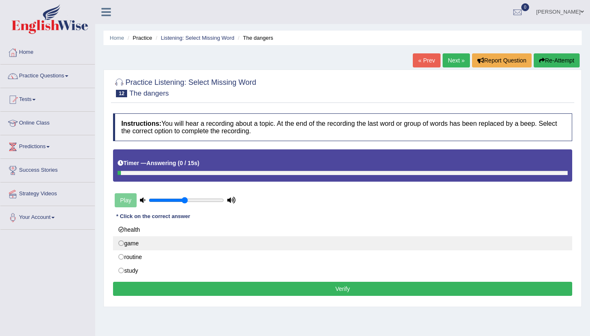
click at [135, 240] on label "game" at bounding box center [342, 244] width 459 height 14
radio input "true"
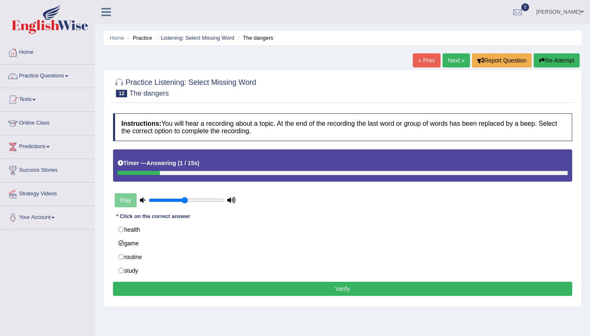
click at [237, 291] on button "Verify" at bounding box center [342, 289] width 459 height 14
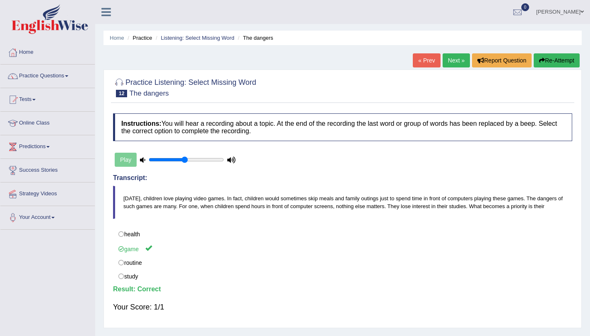
click at [450, 56] on link "Next »" at bounding box center [456, 60] width 27 height 14
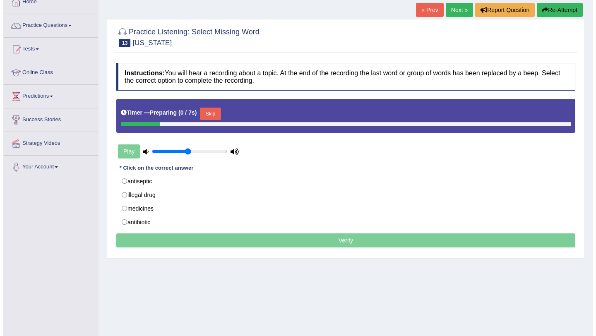
scroll to position [51, 0]
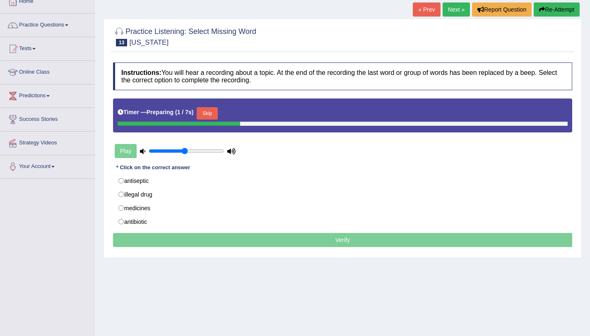
click at [216, 113] on button "Skip" at bounding box center [207, 113] width 21 height 12
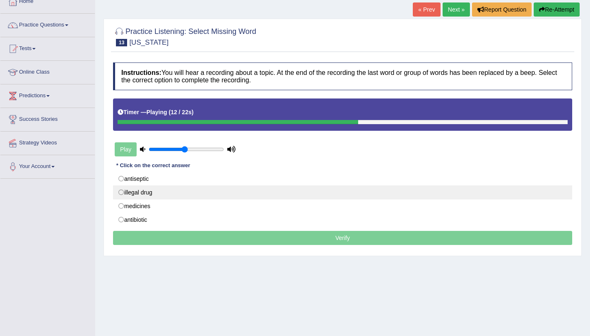
click at [138, 193] on label "illegal drug" at bounding box center [342, 193] width 459 height 14
radio input "true"
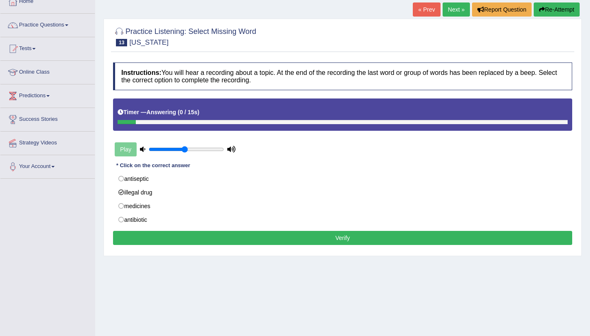
click at [234, 244] on button "Verify" at bounding box center [342, 238] width 459 height 14
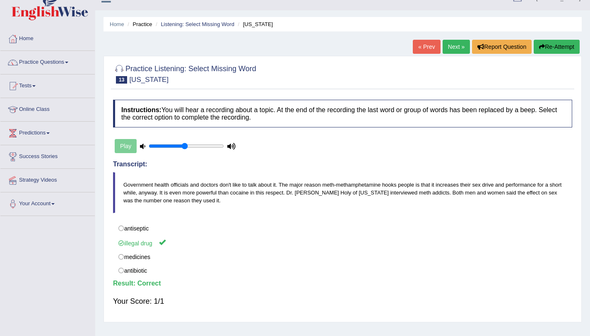
scroll to position [0, 0]
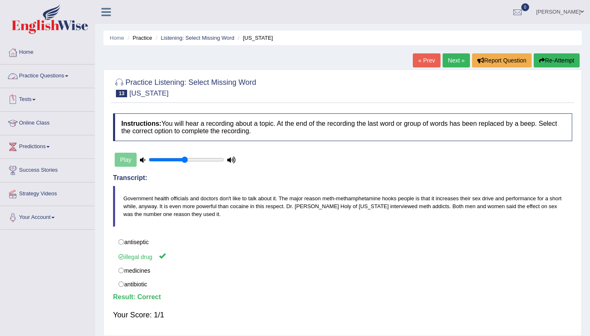
click at [57, 76] on link "Practice Questions" at bounding box center [47, 75] width 94 height 21
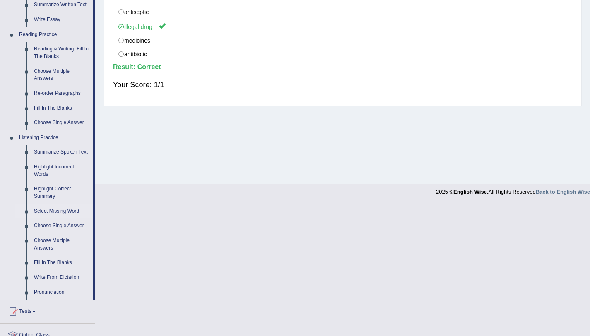
scroll to position [231, 0]
click at [63, 240] on link "Choose Multiple Answers" at bounding box center [61, 244] width 63 height 22
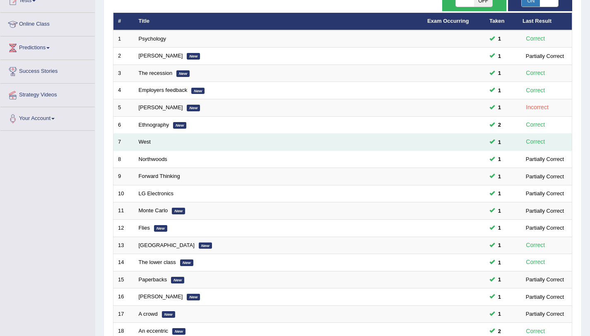
scroll to position [208, 0]
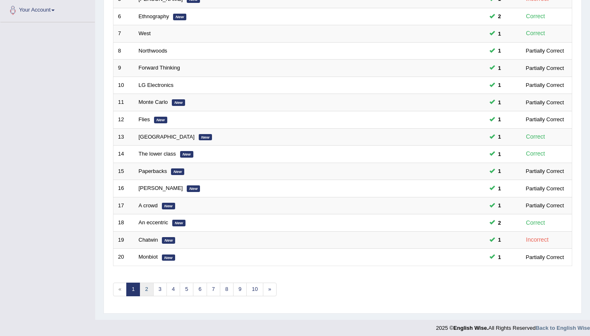
click at [147, 287] on link "2" at bounding box center [147, 290] width 14 height 14
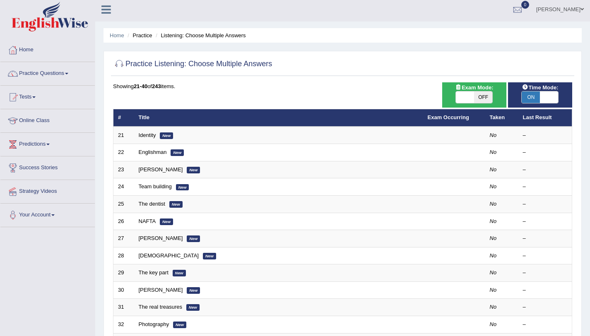
scroll to position [7, 0]
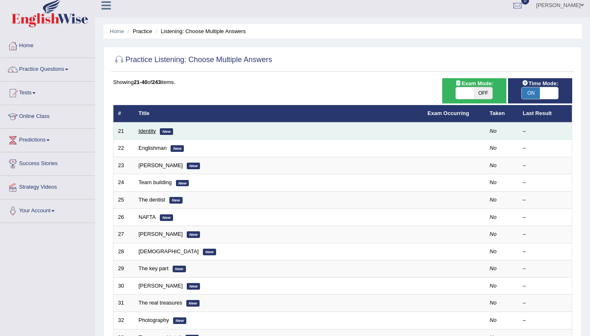
click at [146, 131] on link "Identity" at bounding box center [147, 131] width 17 height 6
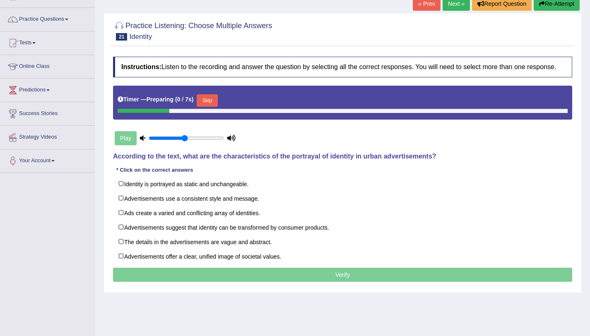
scroll to position [57, 0]
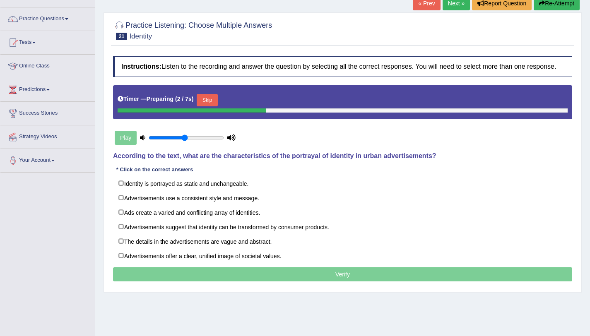
click at [215, 96] on button "Skip" at bounding box center [207, 100] width 21 height 12
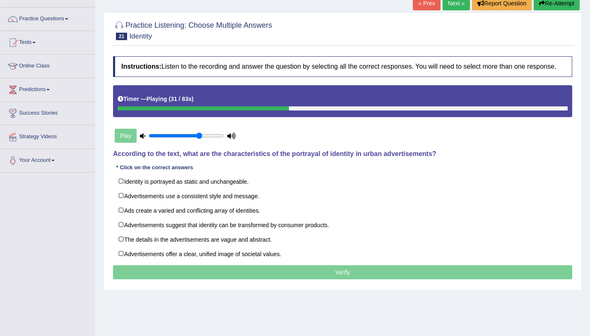
click at [198, 138] on input "range" at bounding box center [186, 136] width 75 height 7
drag, startPoint x: 198, startPoint y: 138, endPoint x: 224, endPoint y: 135, distance: 26.2
type input "1"
click at [224, 135] on input "range" at bounding box center [186, 136] width 75 height 7
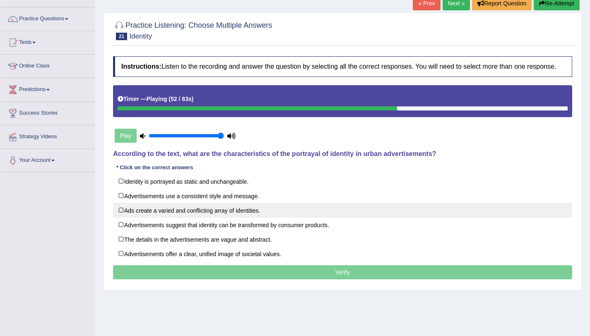
click at [220, 209] on label "Ads create a varied and conflicting array of identities." at bounding box center [342, 210] width 459 height 15
checkbox input "true"
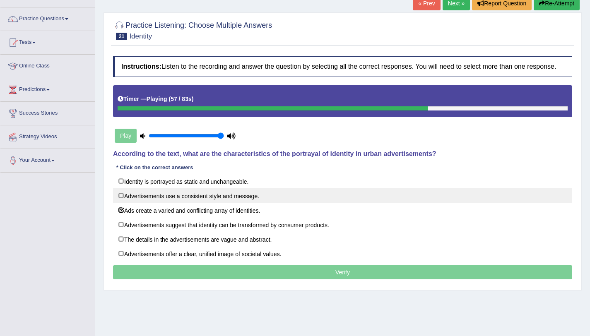
click at [193, 197] on label "Advertisements use a consistent style and message." at bounding box center [342, 195] width 459 height 15
checkbox input "true"
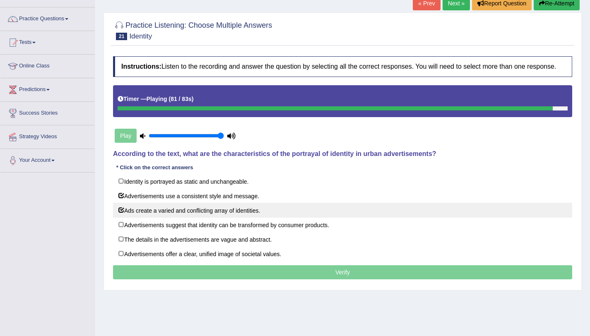
click at [207, 213] on label "Ads create a varied and conflicting array of identities." at bounding box center [342, 210] width 459 height 15
checkbox input "false"
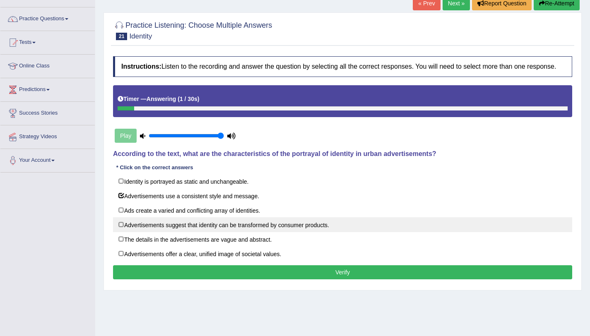
click at [210, 224] on label "Advertisements suggest that identity can be transformed by consumer products." at bounding box center [342, 224] width 459 height 15
checkbox input "true"
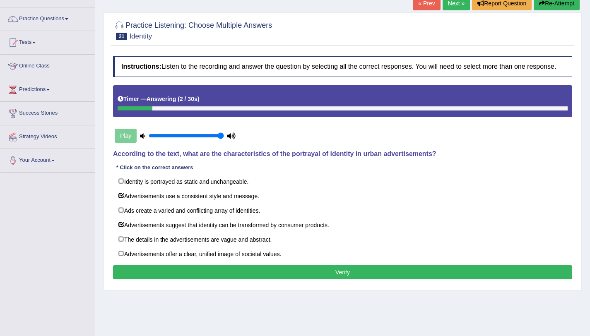
click at [270, 267] on button "Verify" at bounding box center [342, 273] width 459 height 14
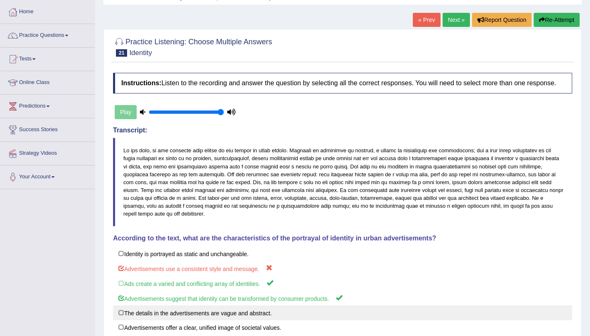
scroll to position [39, 0]
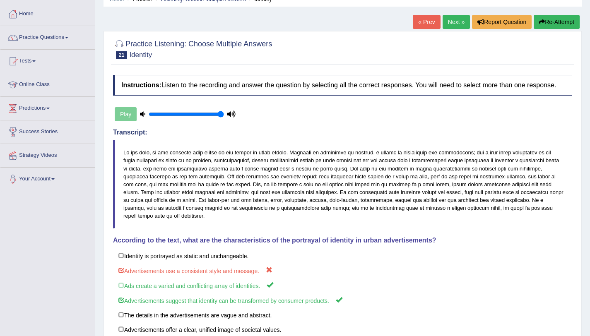
click at [462, 22] on link "Next »" at bounding box center [456, 22] width 27 height 14
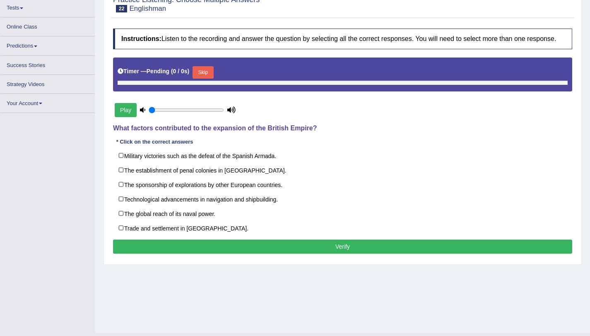
type input "1"
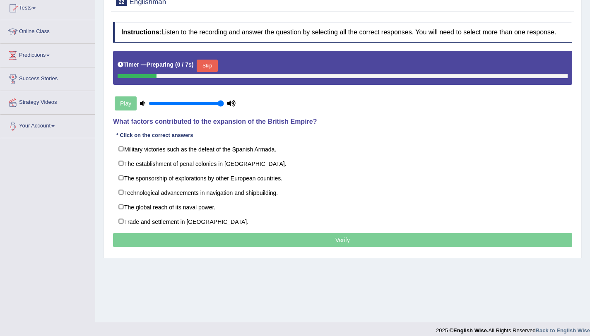
click at [206, 72] on div "Skip" at bounding box center [207, 67] width 21 height 14
click at [210, 67] on button "Skip" at bounding box center [207, 66] width 21 height 12
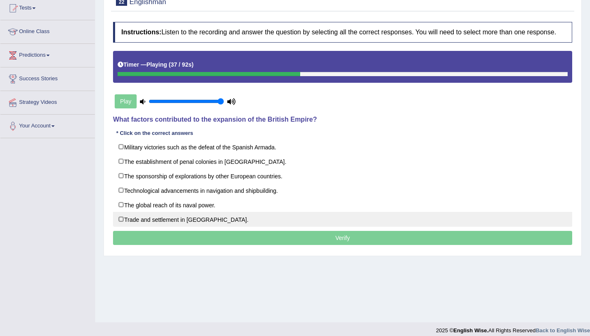
click at [169, 216] on label "Trade and settlement in new territories." at bounding box center [342, 219] width 459 height 15
checkbox input "true"
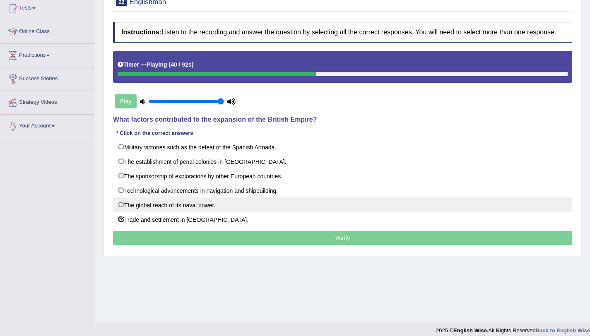
click at [171, 208] on label "The global reach of its naval power." at bounding box center [342, 205] width 459 height 15
click at [208, 208] on label "The global reach of its naval power." at bounding box center [342, 205] width 459 height 15
checkbox input "false"
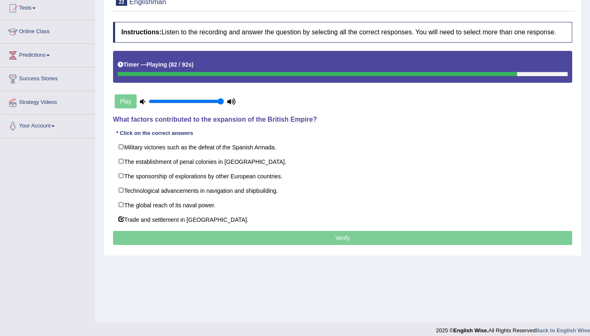
click at [233, 237] on p "Verify" at bounding box center [342, 238] width 459 height 14
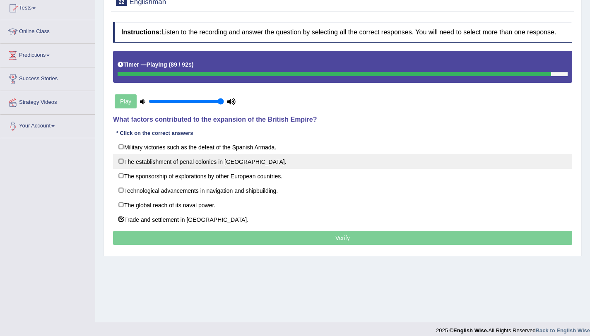
click at [247, 163] on label "The establishment of penal colonies in Australia." at bounding box center [342, 161] width 459 height 15
checkbox input "true"
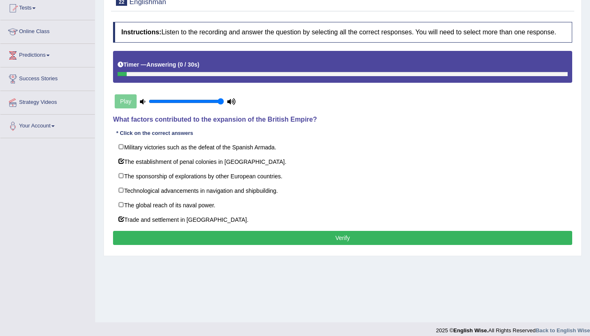
click at [316, 237] on button "Verify" at bounding box center [342, 238] width 459 height 14
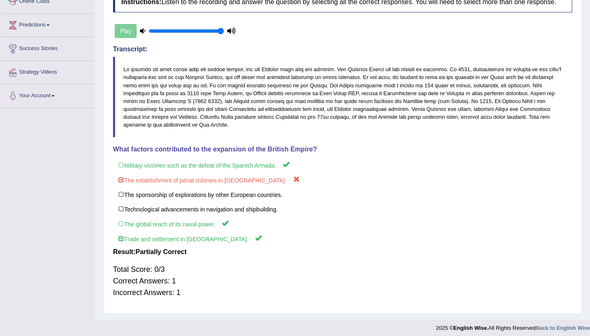
scroll to position [122, 0]
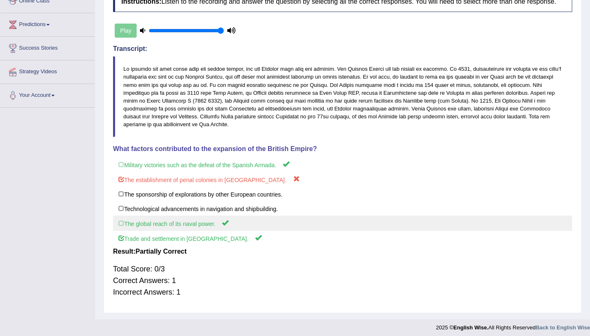
click at [210, 224] on label "The global reach of its naval power." at bounding box center [342, 223] width 459 height 15
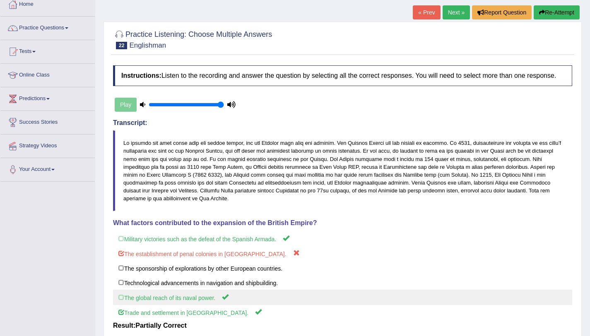
scroll to position [38, 0]
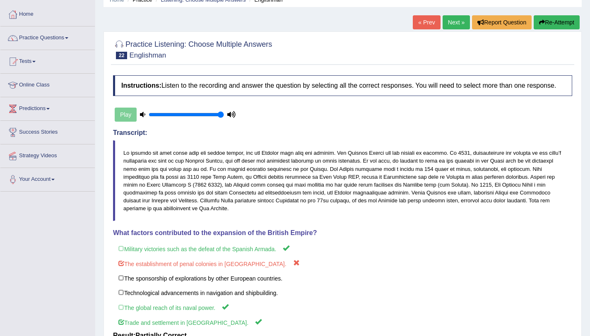
click at [452, 21] on link "Next »" at bounding box center [456, 22] width 27 height 14
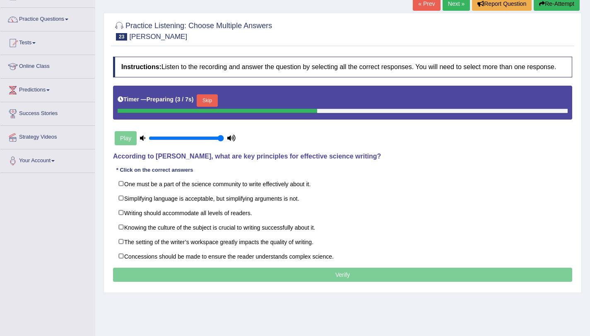
click at [214, 99] on button "Skip" at bounding box center [207, 100] width 21 height 12
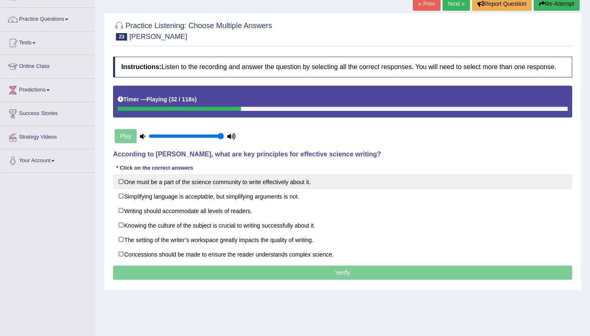
click at [229, 187] on label "One must be a part of the science community to write effectively about it." at bounding box center [342, 181] width 459 height 15
checkbox input "false"
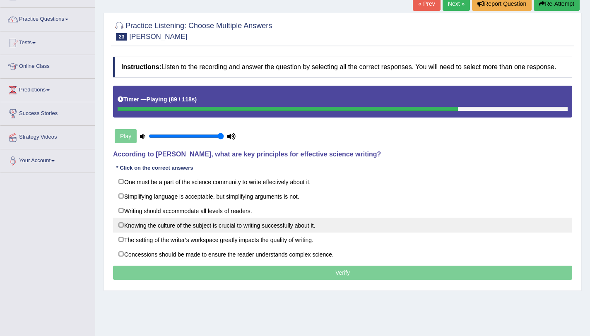
click at [231, 225] on label "Knowing the culture of the subject is crucial to writing successfully about it." at bounding box center [342, 225] width 459 height 15
checkbox input "true"
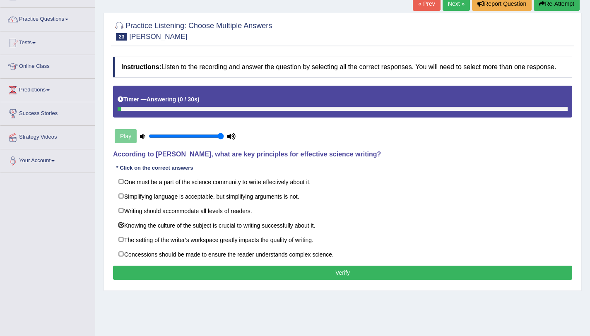
click at [252, 272] on button "Verify" at bounding box center [342, 273] width 459 height 14
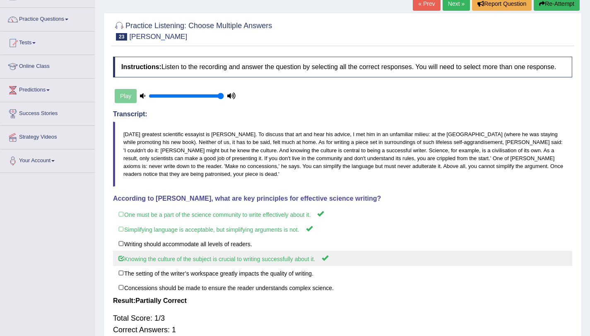
scroll to position [113, 0]
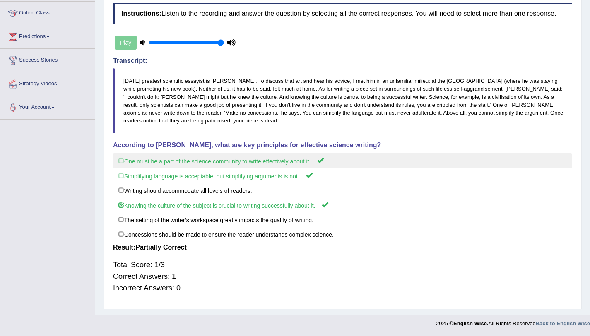
click at [256, 153] on label "One must be a part of the science community to write effectively about it." at bounding box center [342, 160] width 459 height 15
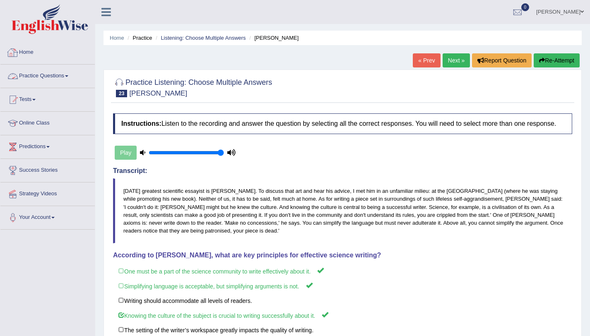
click at [43, 78] on link "Practice Questions" at bounding box center [47, 75] width 94 height 21
